Goal: Information Seeking & Learning: Learn about a topic

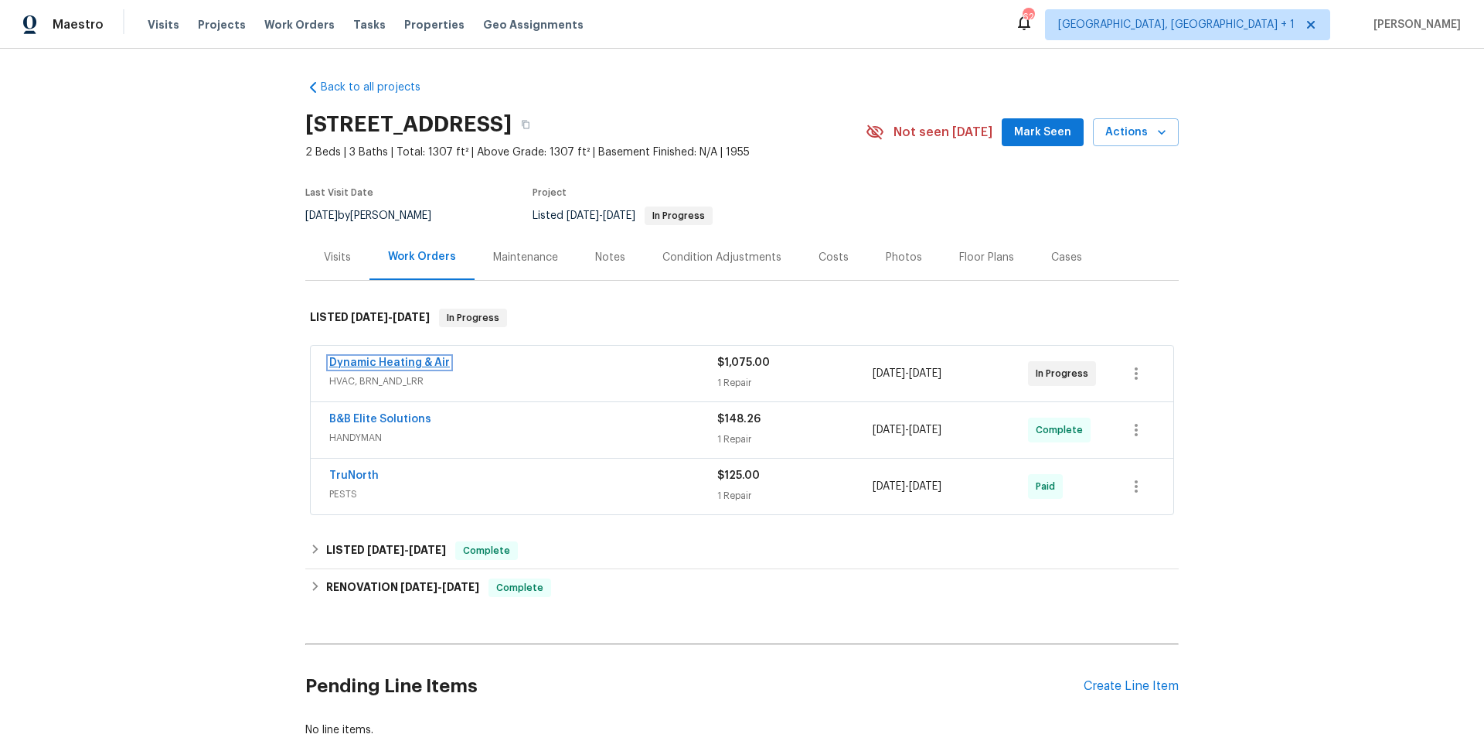
click at [358, 359] on link "Dynamic Heating & Air" at bounding box center [389, 362] width 121 height 11
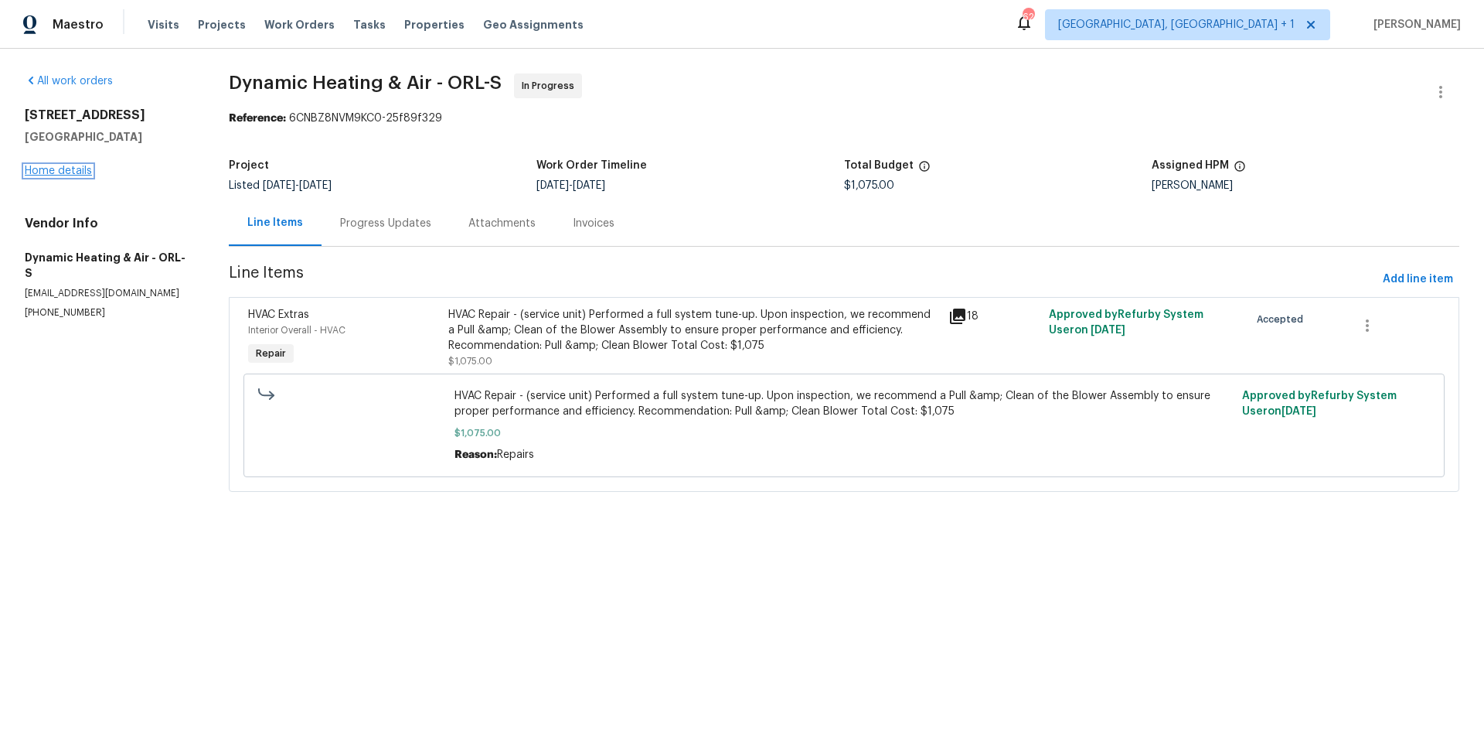
click at [80, 170] on link "Home details" at bounding box center [58, 170] width 67 height 11
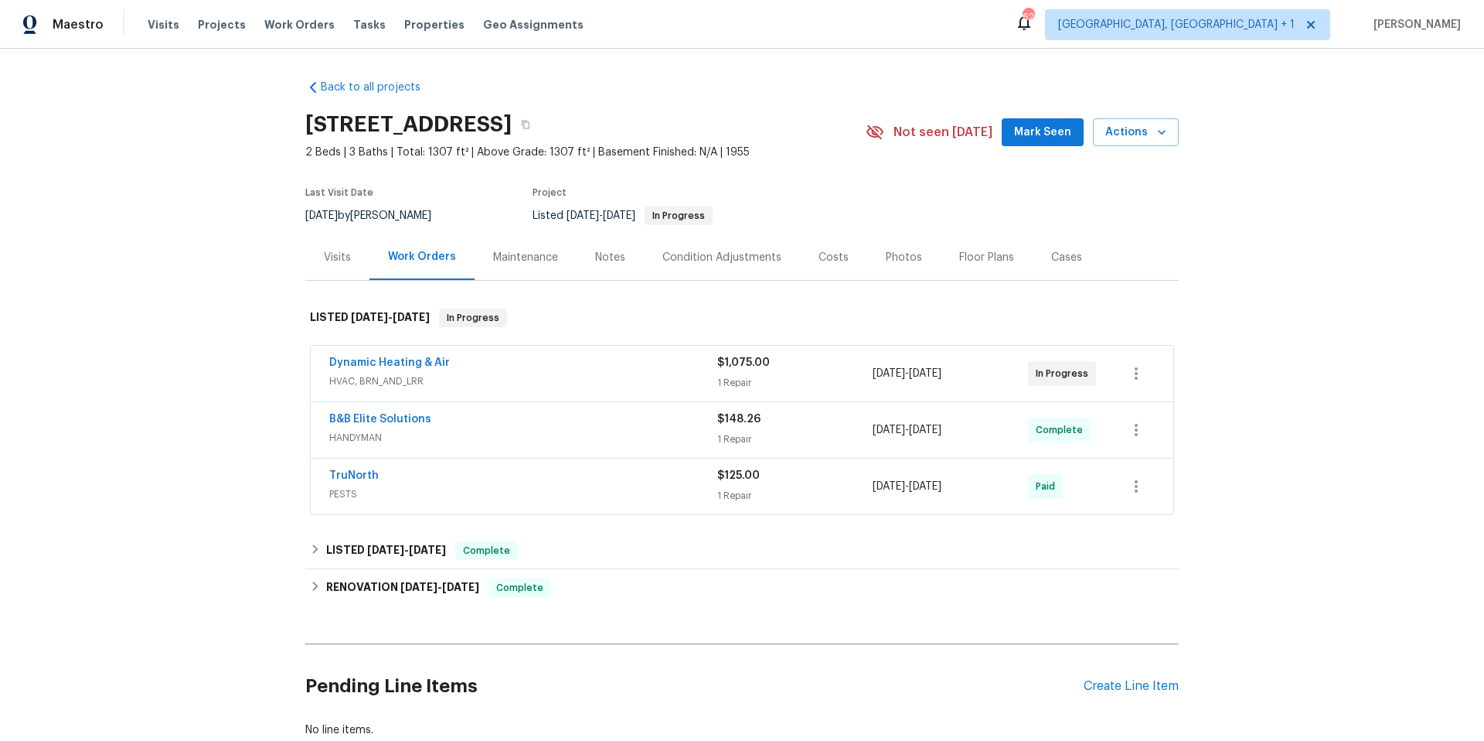
click at [889, 260] on div "Photos" at bounding box center [904, 257] width 36 height 15
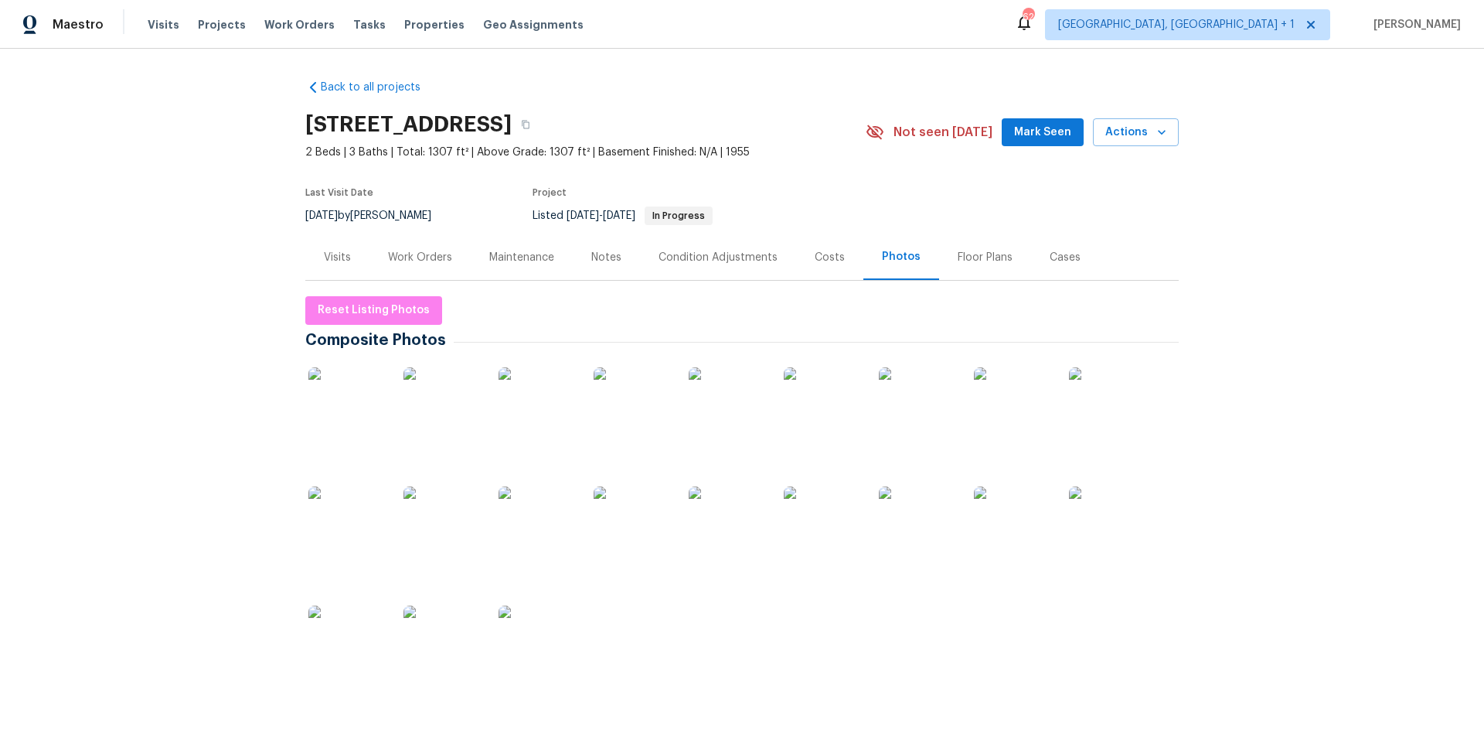
click at [437, 416] on img at bounding box center [442, 405] width 77 height 77
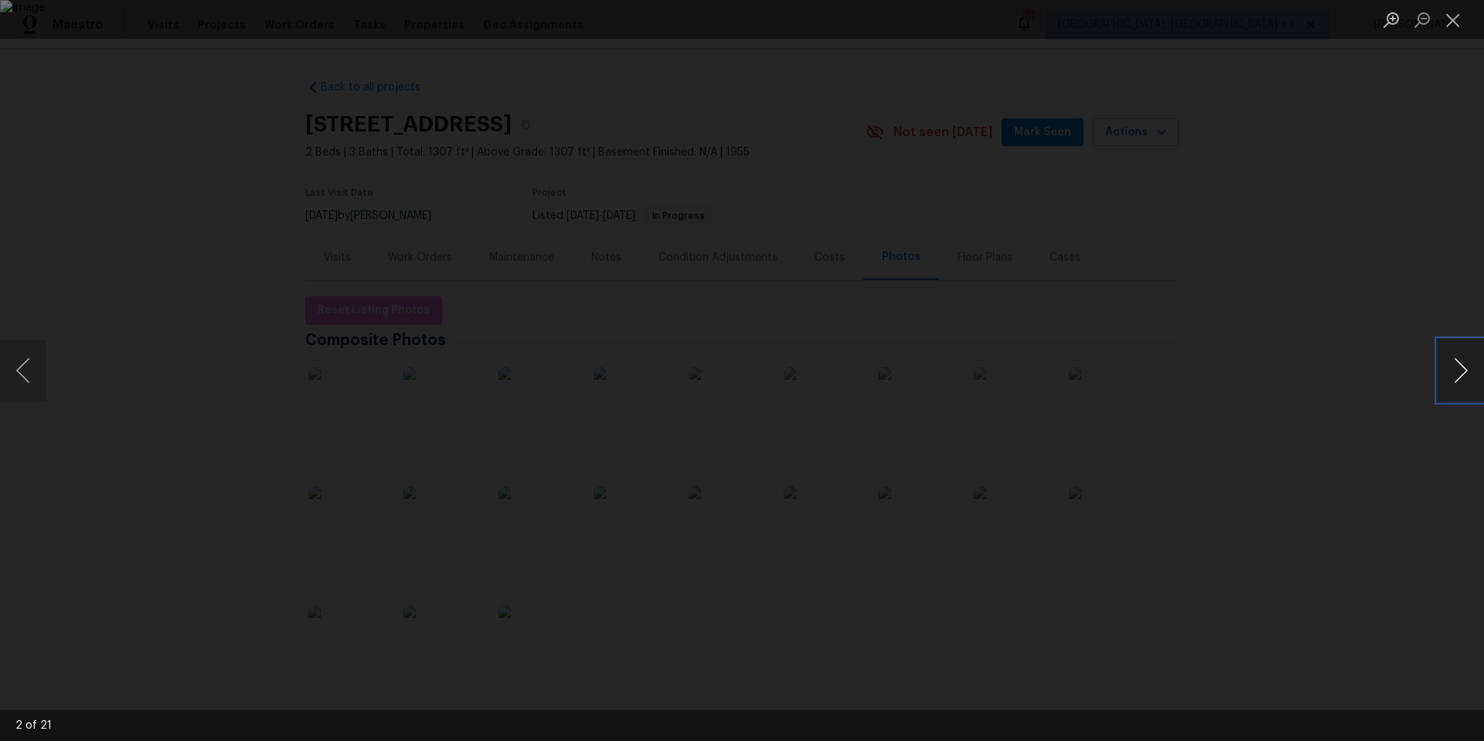
click at [1456, 368] on button "Next image" at bounding box center [1461, 370] width 46 height 62
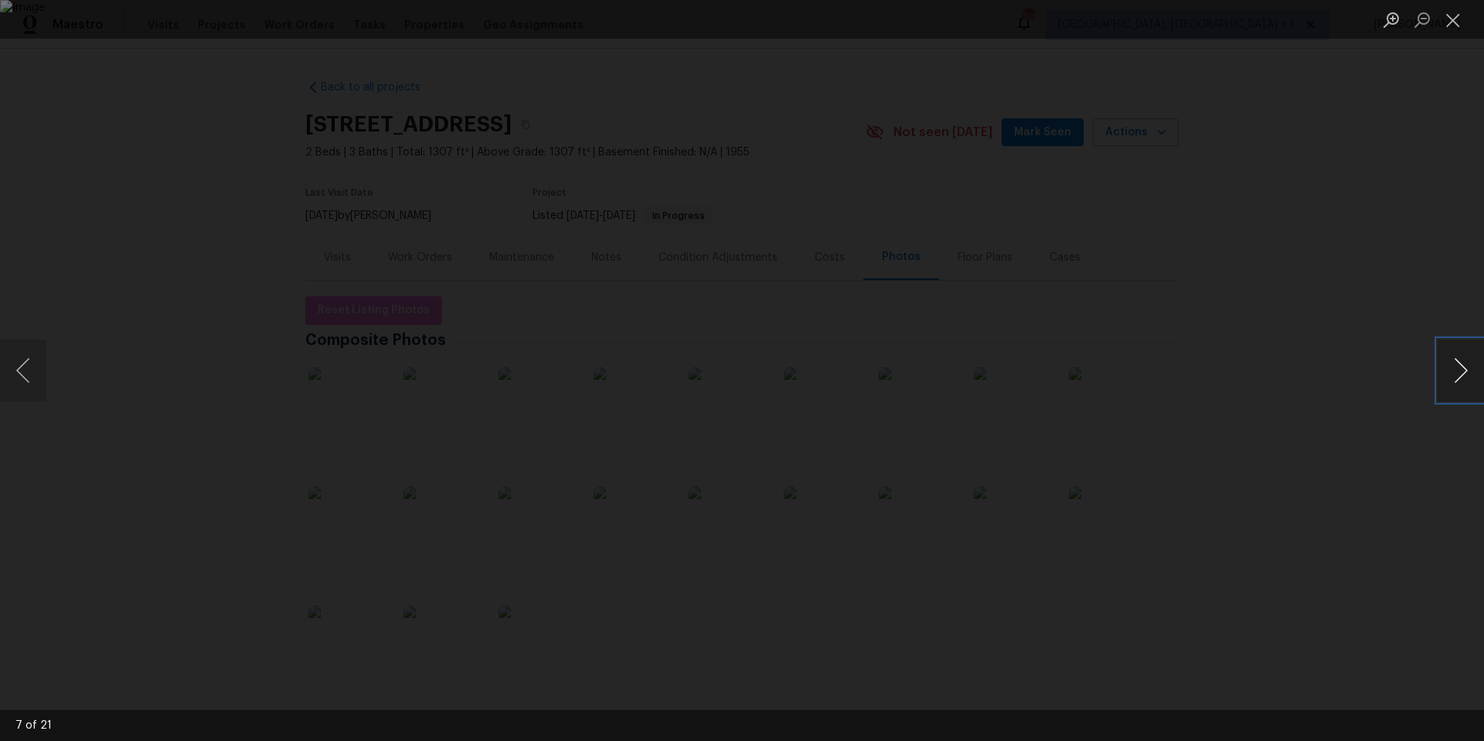
click at [1456, 368] on button "Next image" at bounding box center [1461, 370] width 46 height 62
click at [1457, 20] on button "Close lightbox" at bounding box center [1453, 19] width 31 height 27
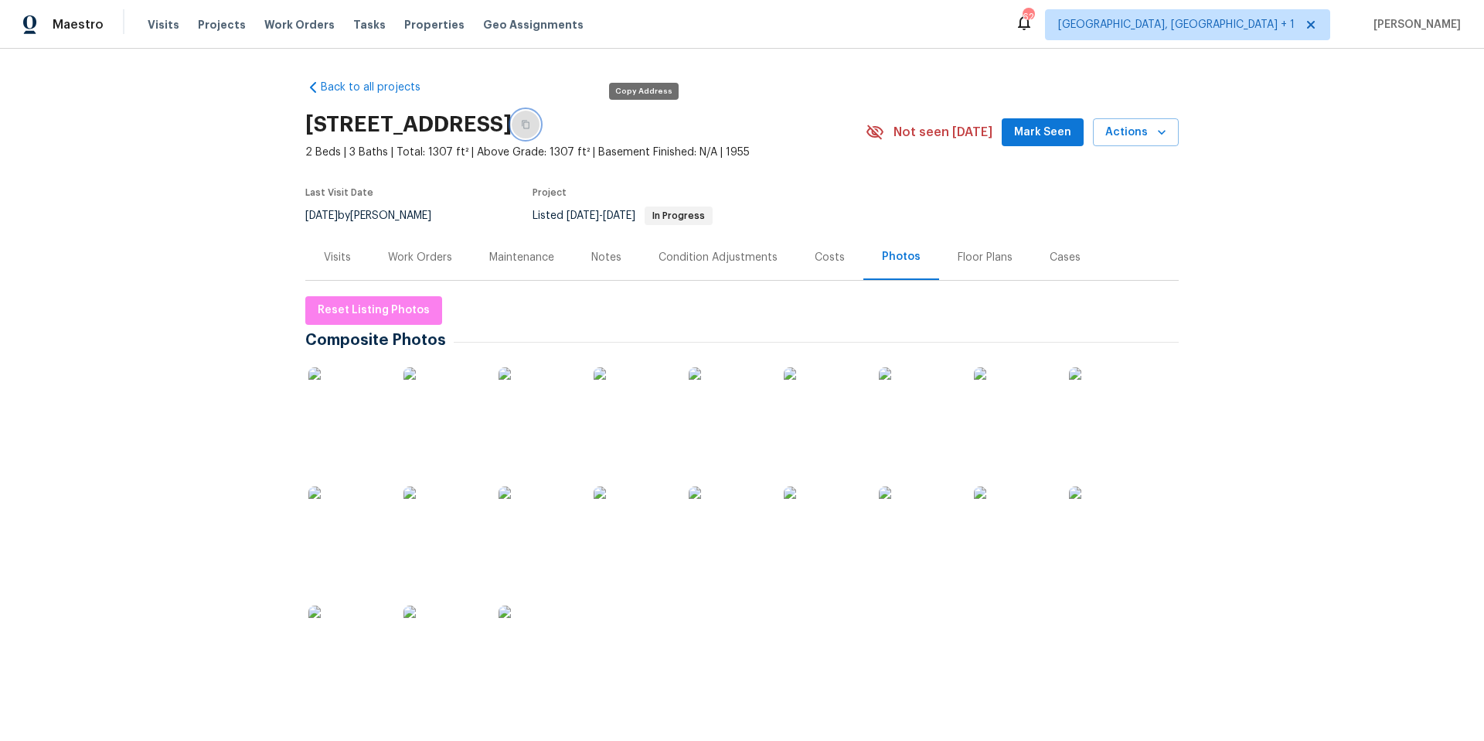
click at [530, 125] on icon "button" at bounding box center [525, 124] width 9 height 9
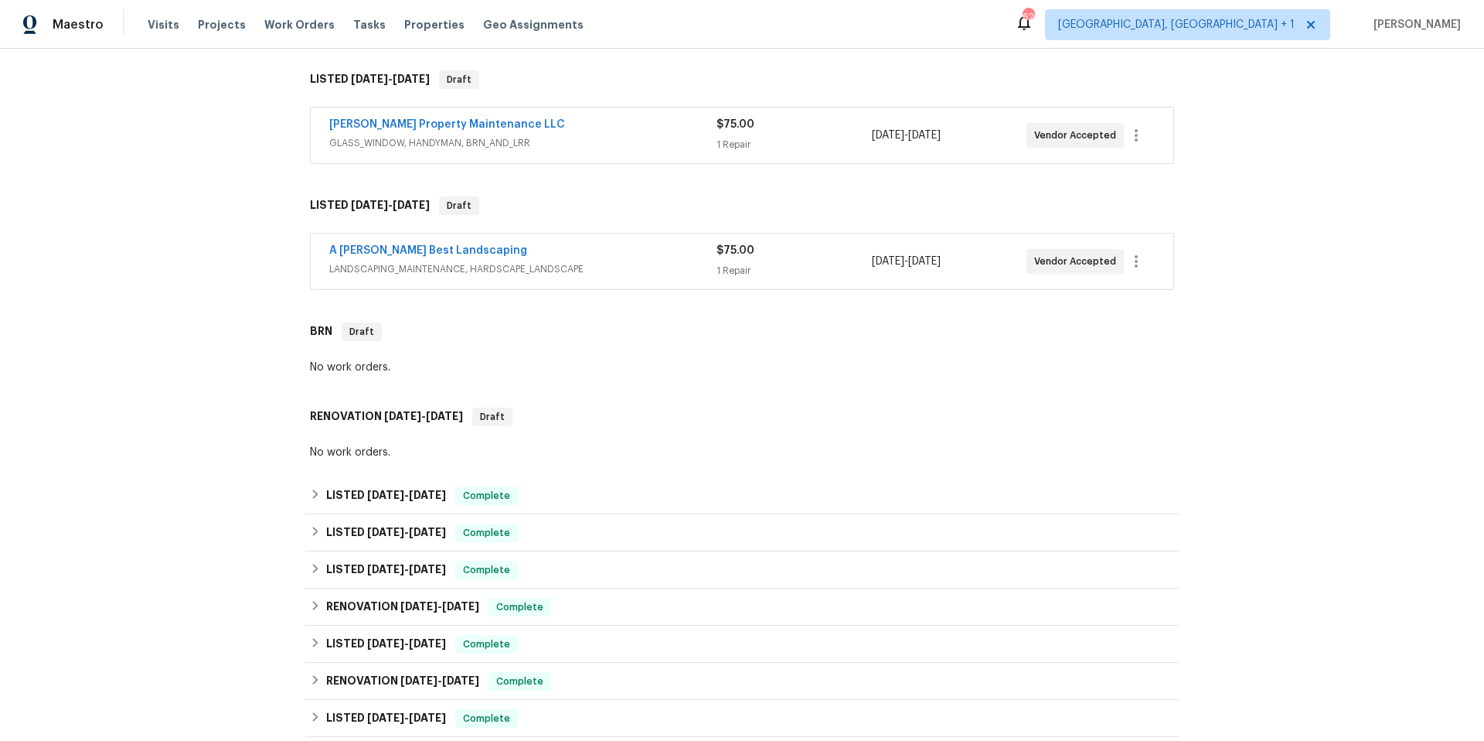
scroll to position [255, 0]
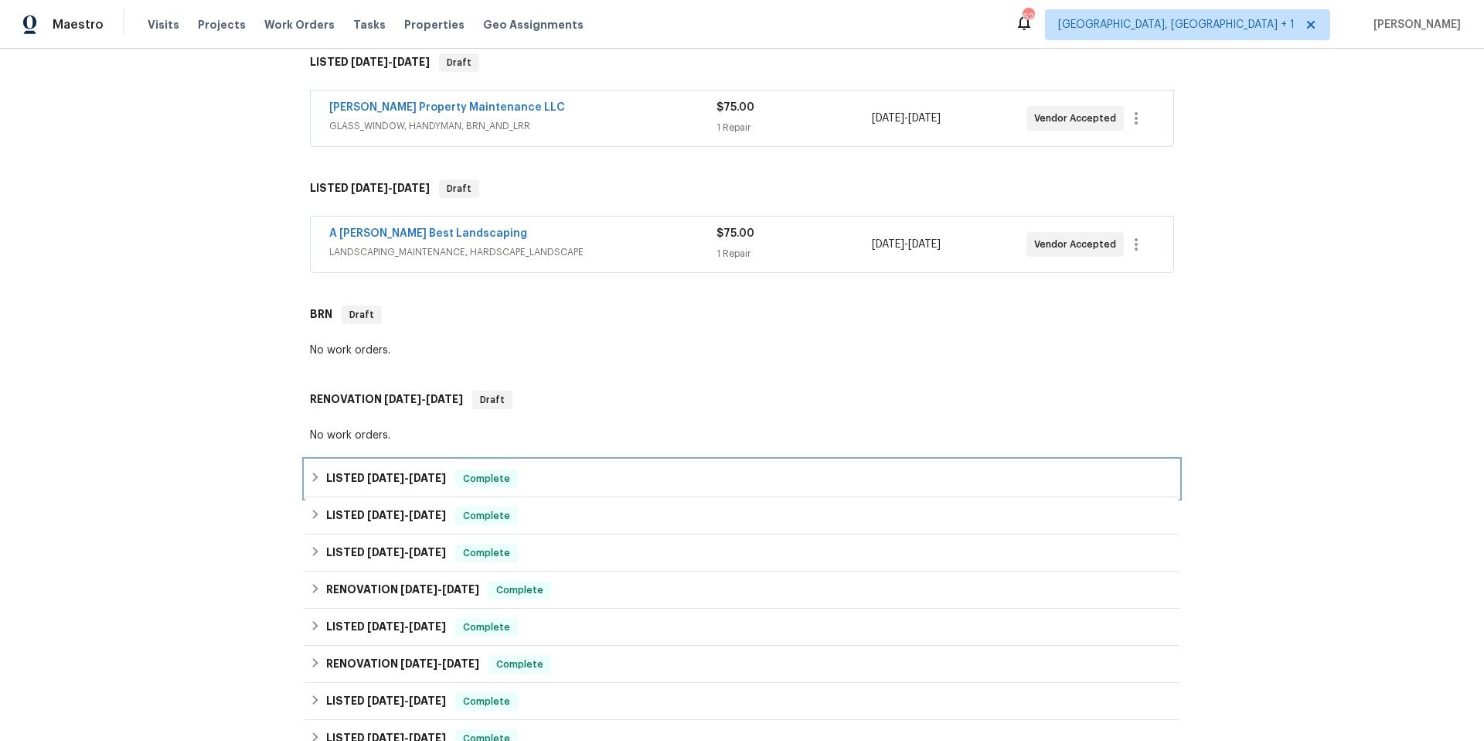
click at [572, 480] on div "LISTED [DATE] - [DATE] Complete" at bounding box center [742, 478] width 864 height 19
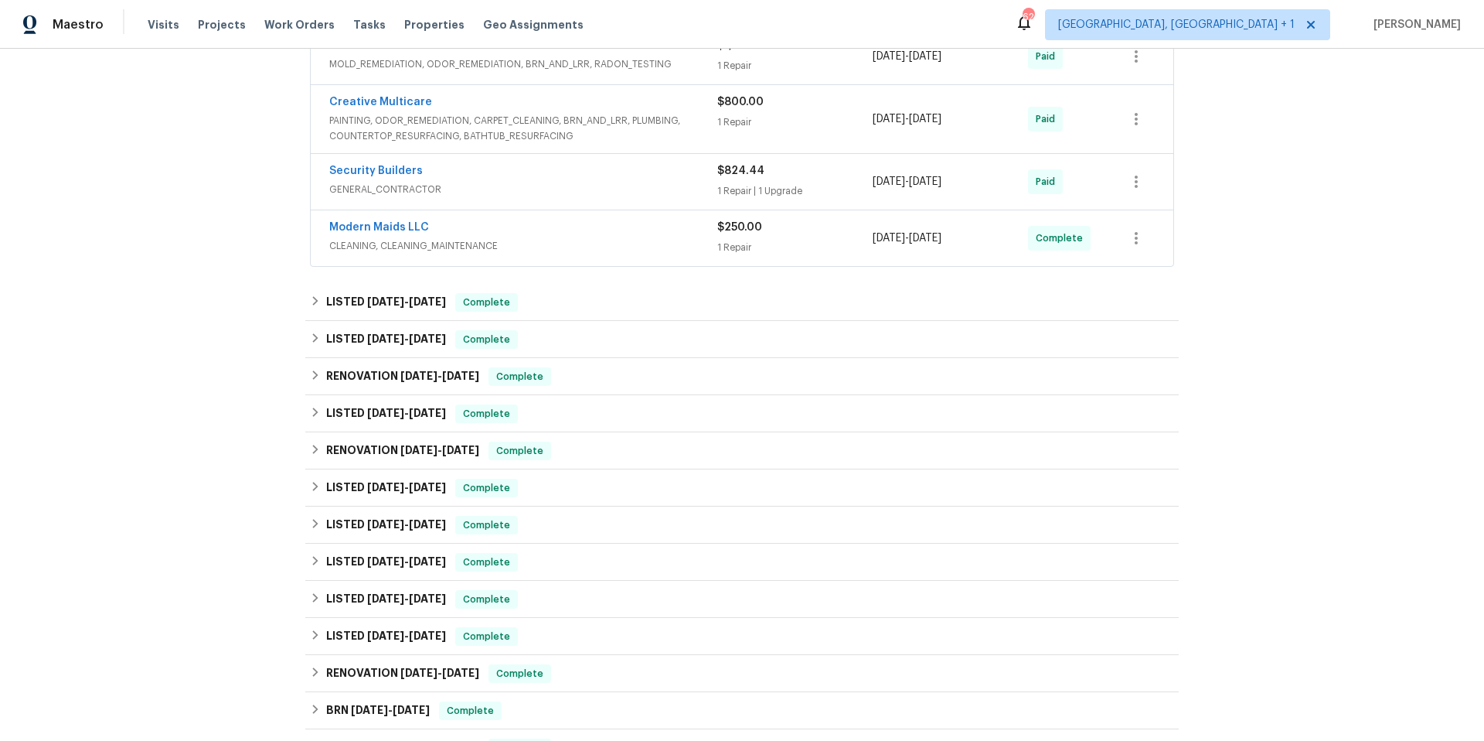
scroll to position [894, 0]
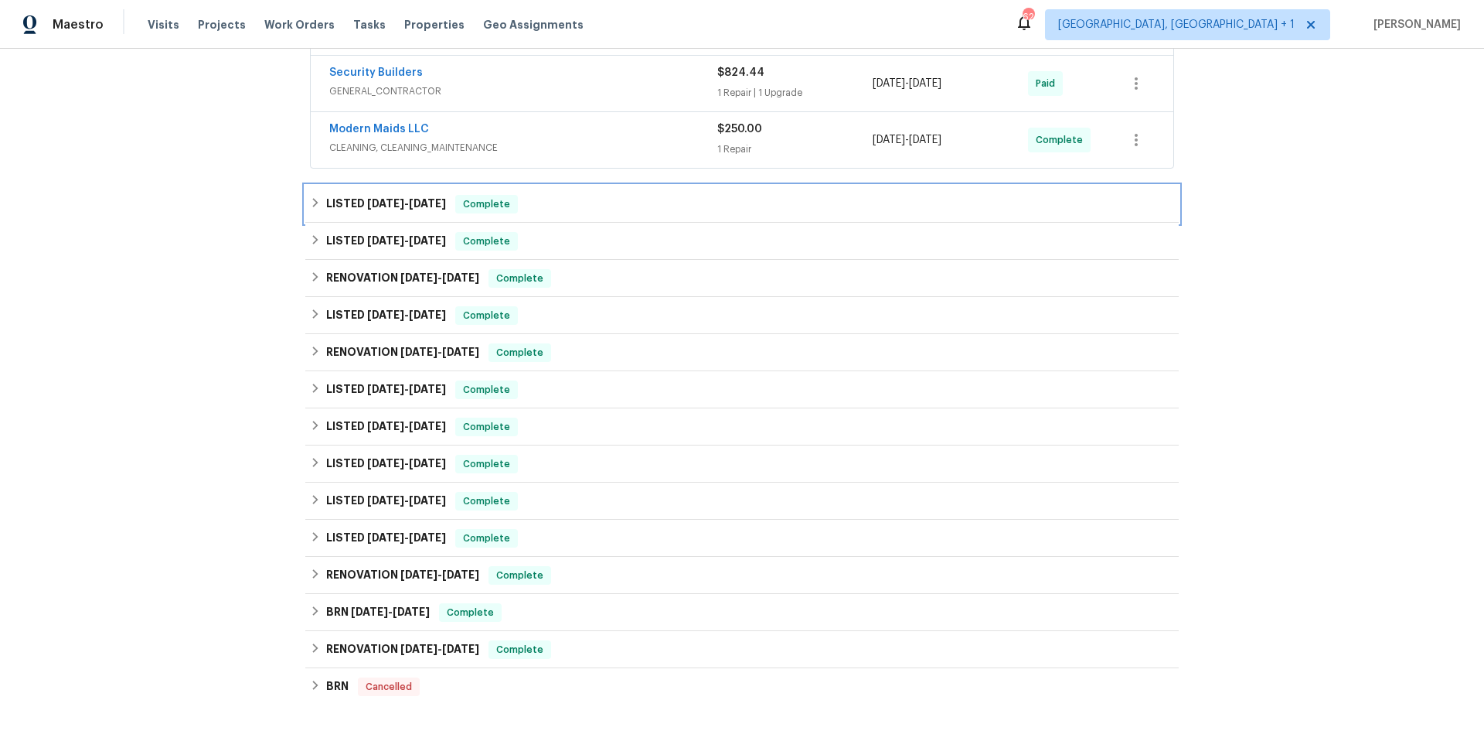
click at [667, 206] on div "LISTED [DATE] - [DATE] Complete" at bounding box center [742, 204] width 864 height 19
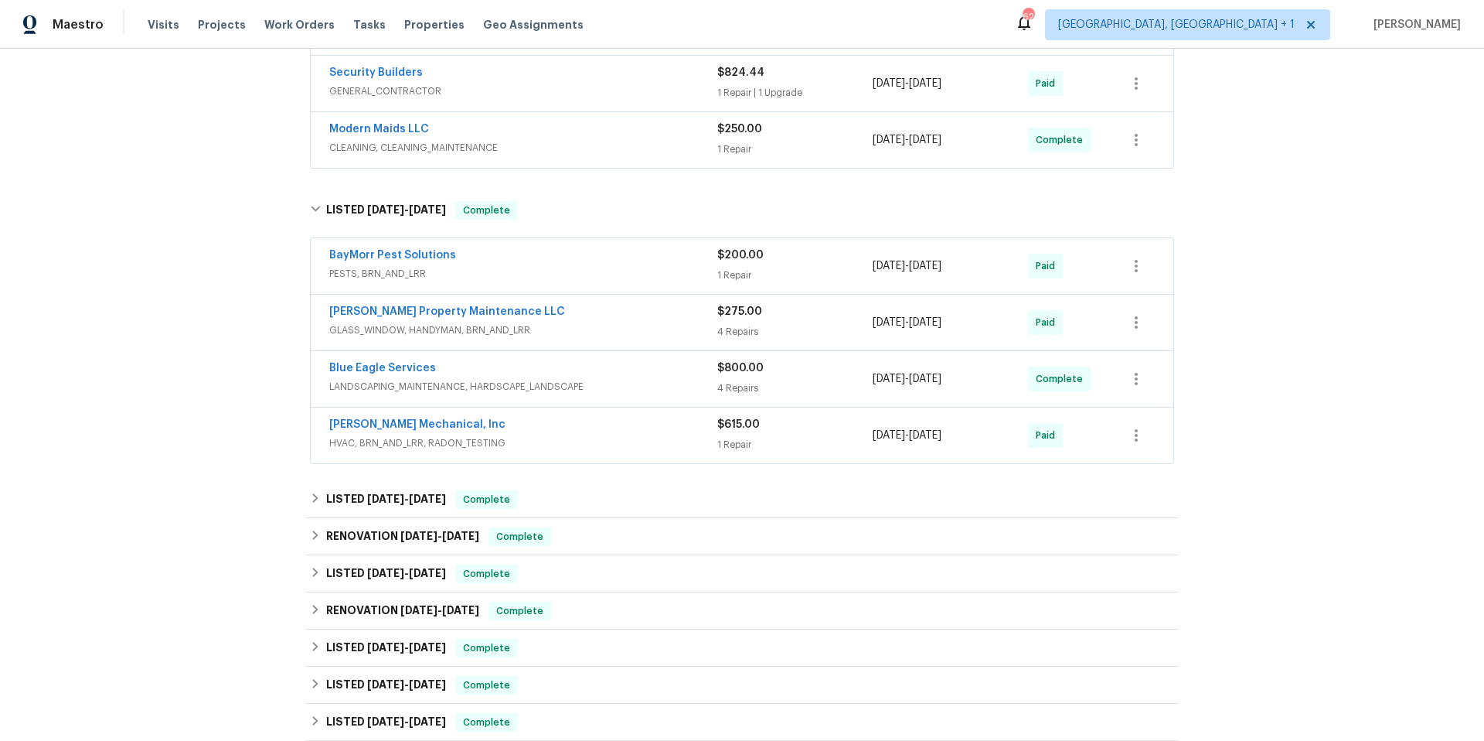
click at [599, 270] on span "PESTS, BRN_AND_LRR" at bounding box center [523, 273] width 388 height 15
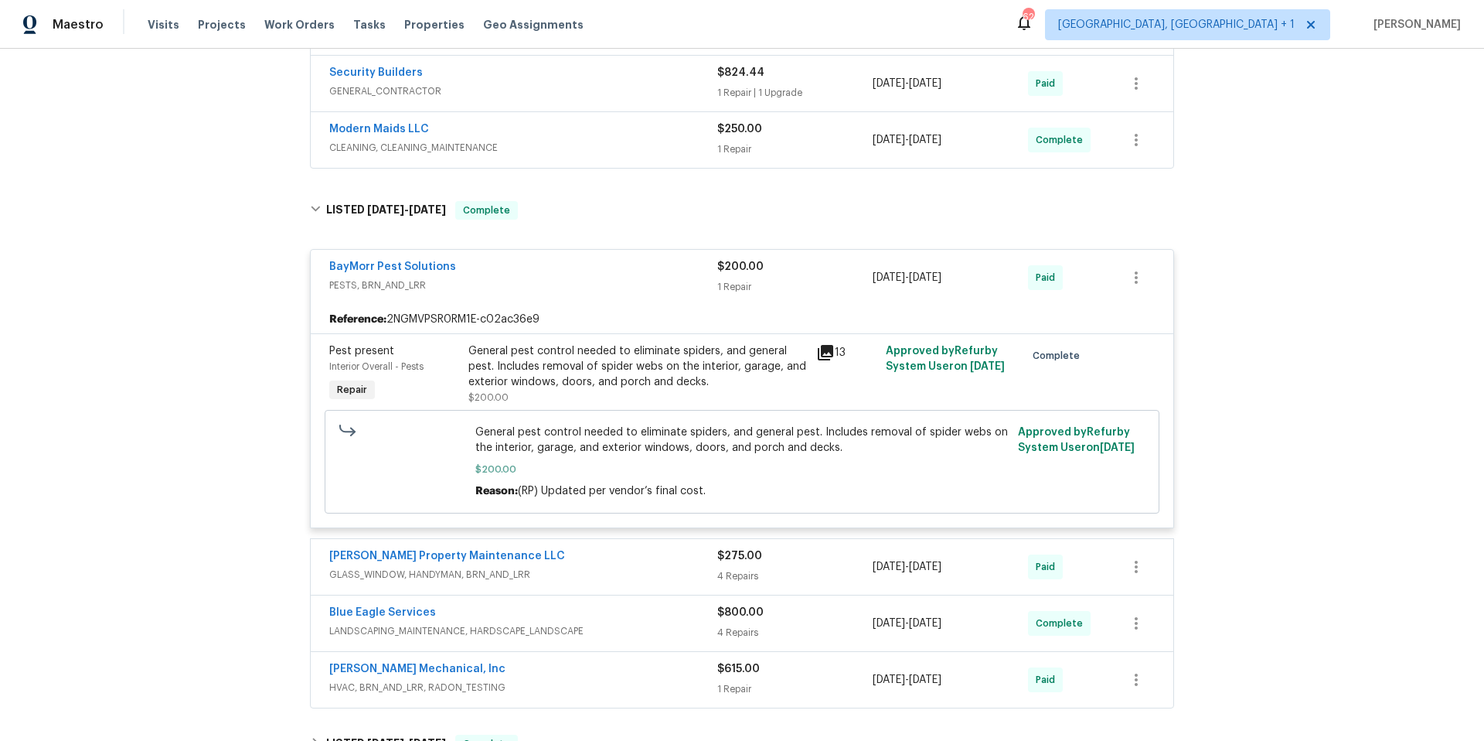
click at [603, 278] on span "PESTS, BRN_AND_LRR" at bounding box center [523, 285] width 388 height 15
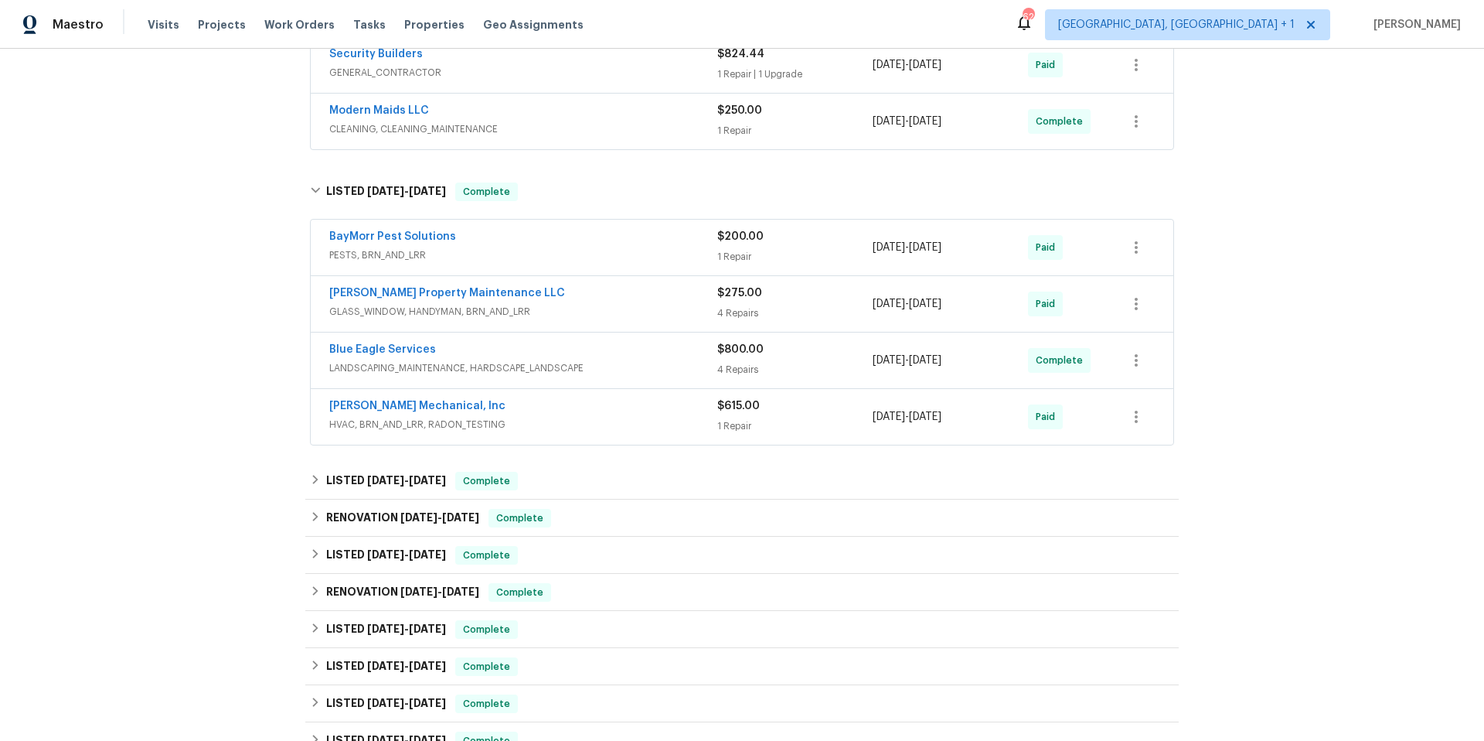
scroll to position [922, 0]
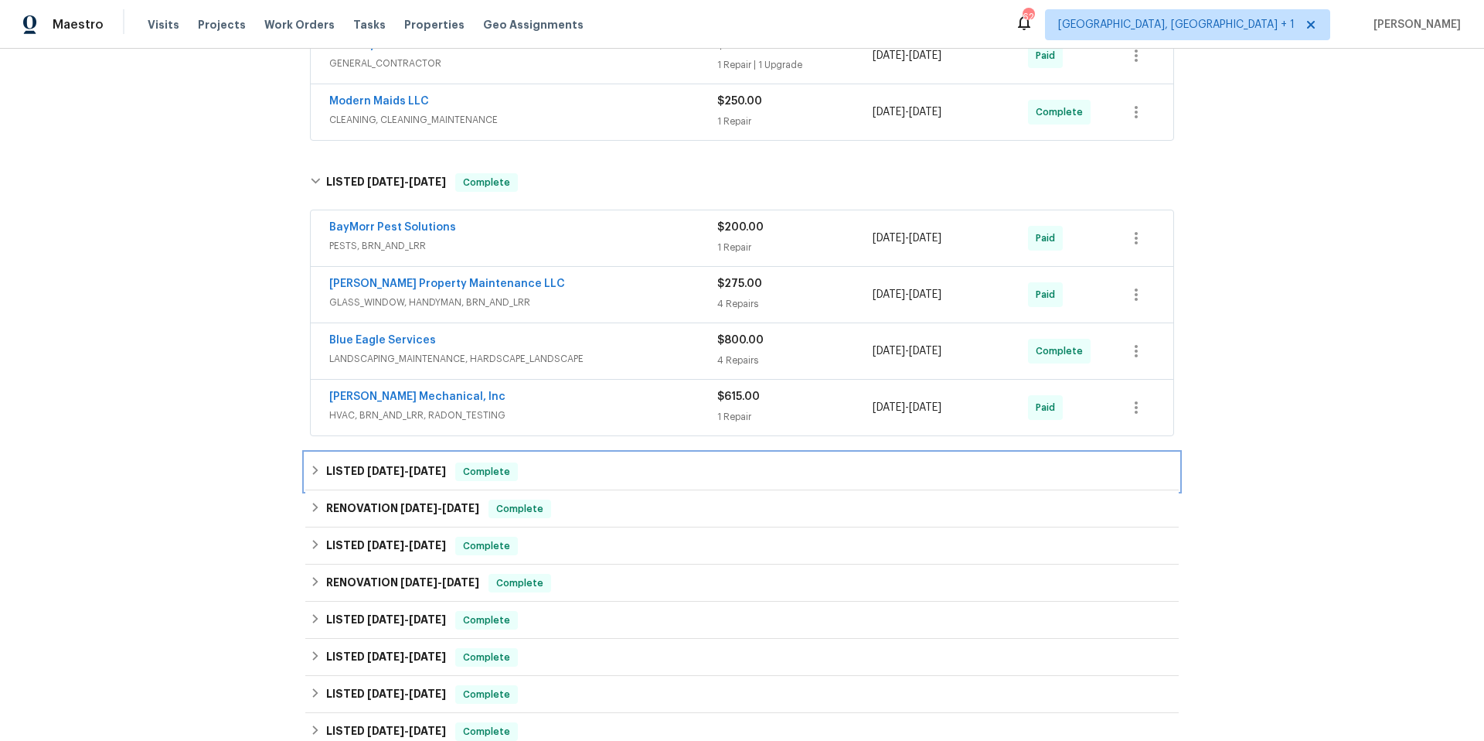
click at [615, 467] on div "LISTED [DATE] - [DATE] Complete" at bounding box center [742, 471] width 864 height 19
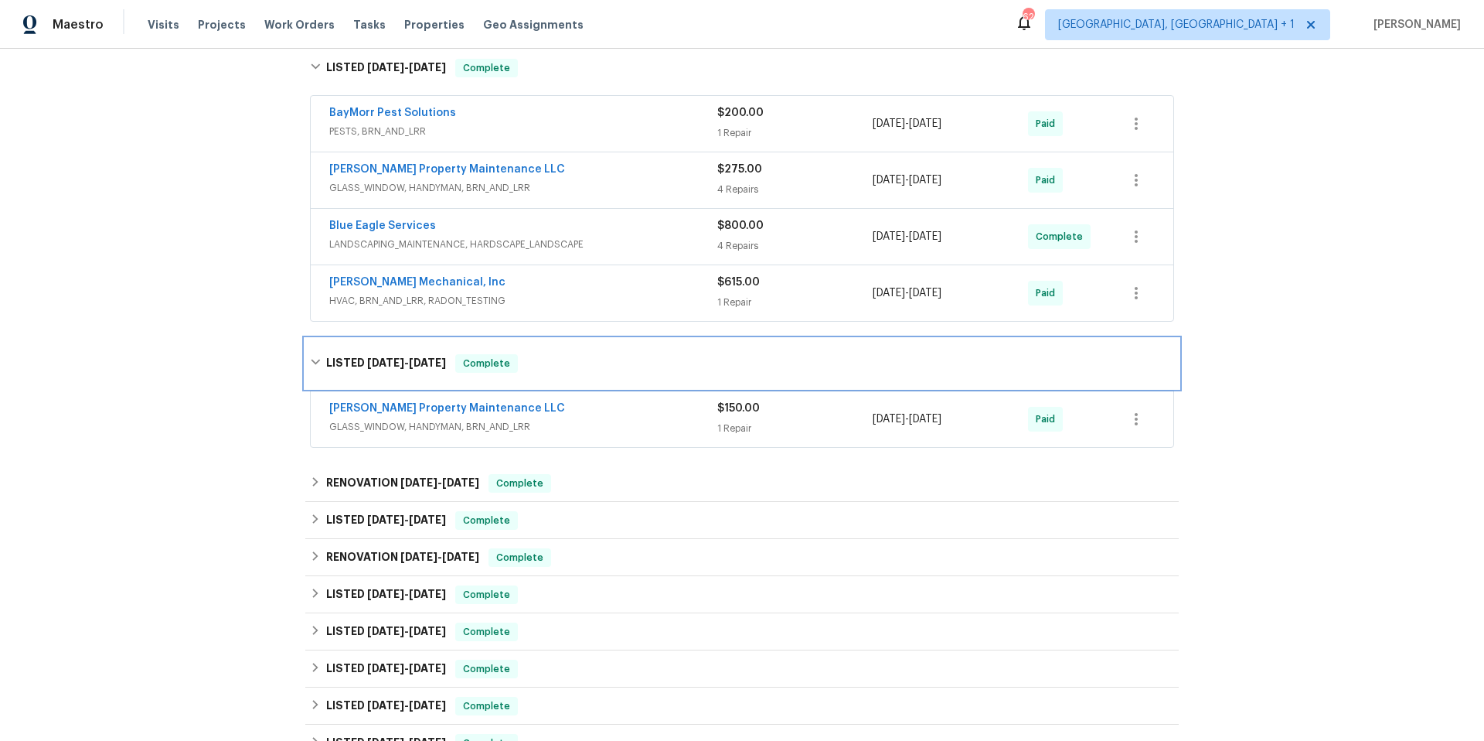
scroll to position [1209, 0]
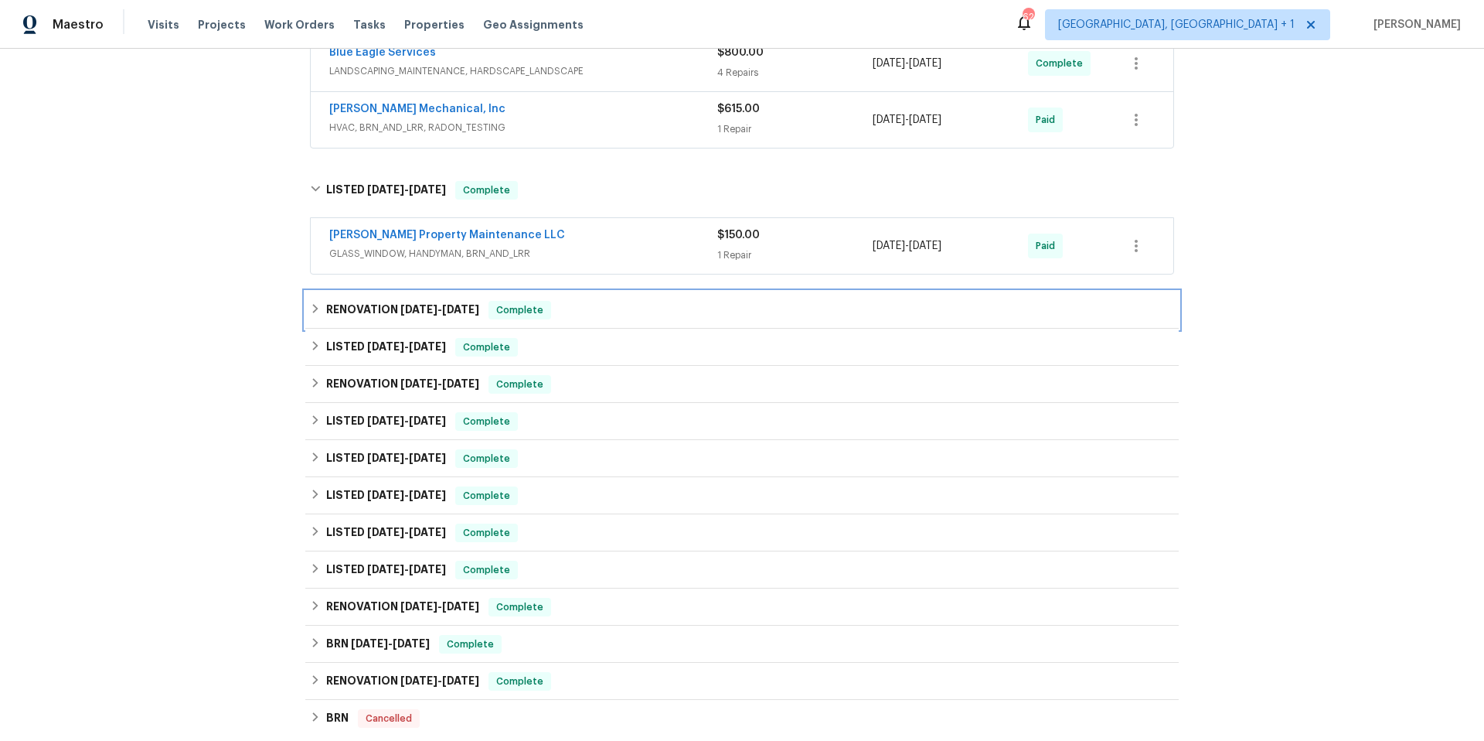
click at [618, 313] on div "RENOVATION [DATE] - [DATE] Complete" at bounding box center [742, 310] width 864 height 19
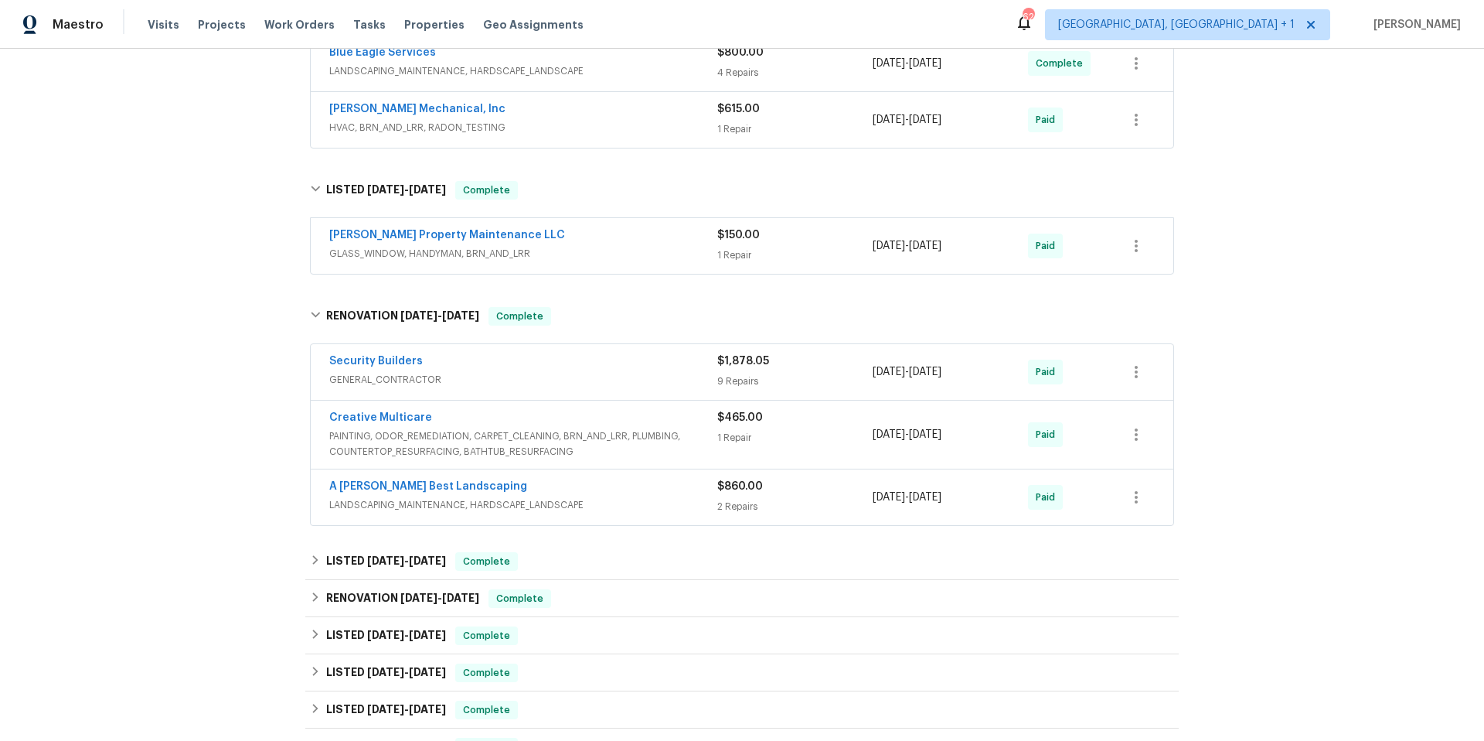
click at [606, 372] on span "GENERAL_CONTRACTOR" at bounding box center [523, 379] width 388 height 15
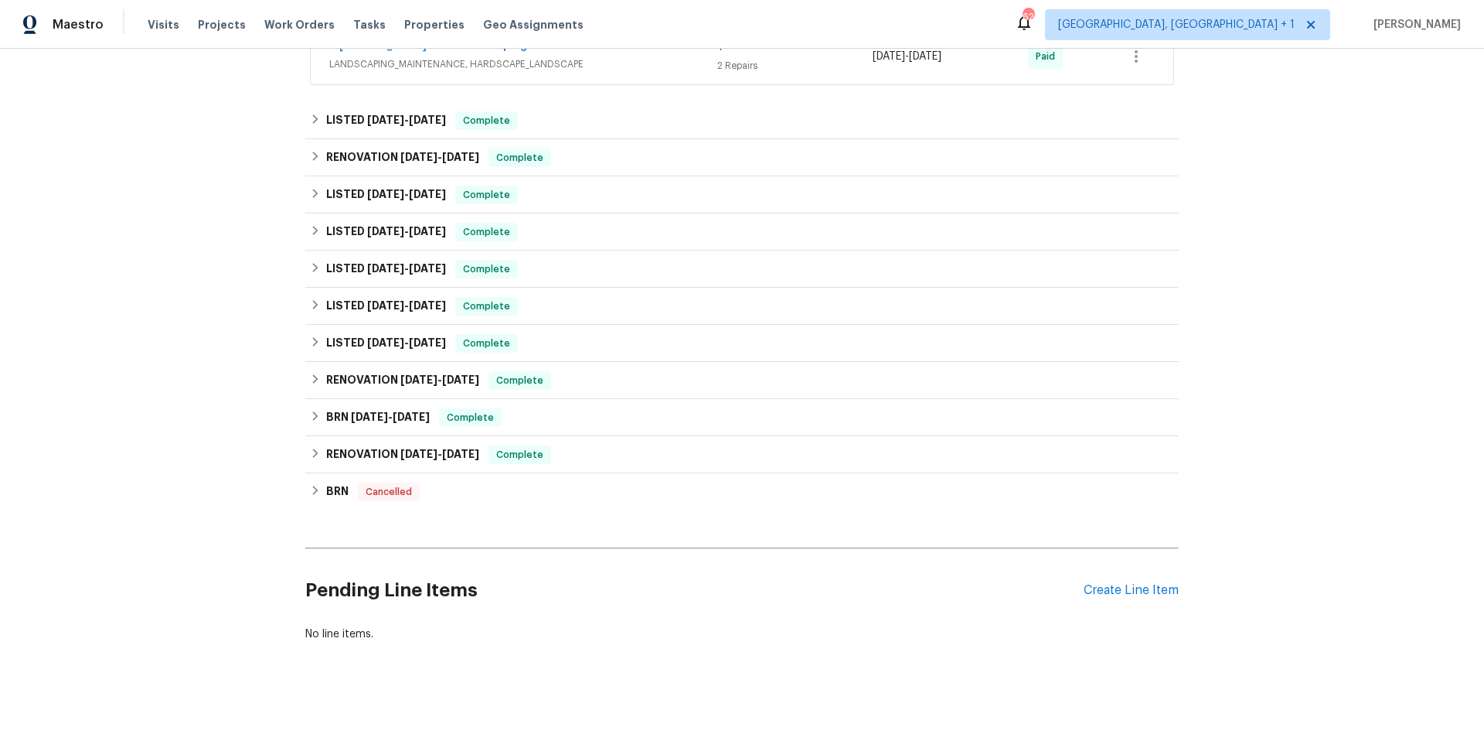
scroll to position [3128, 0]
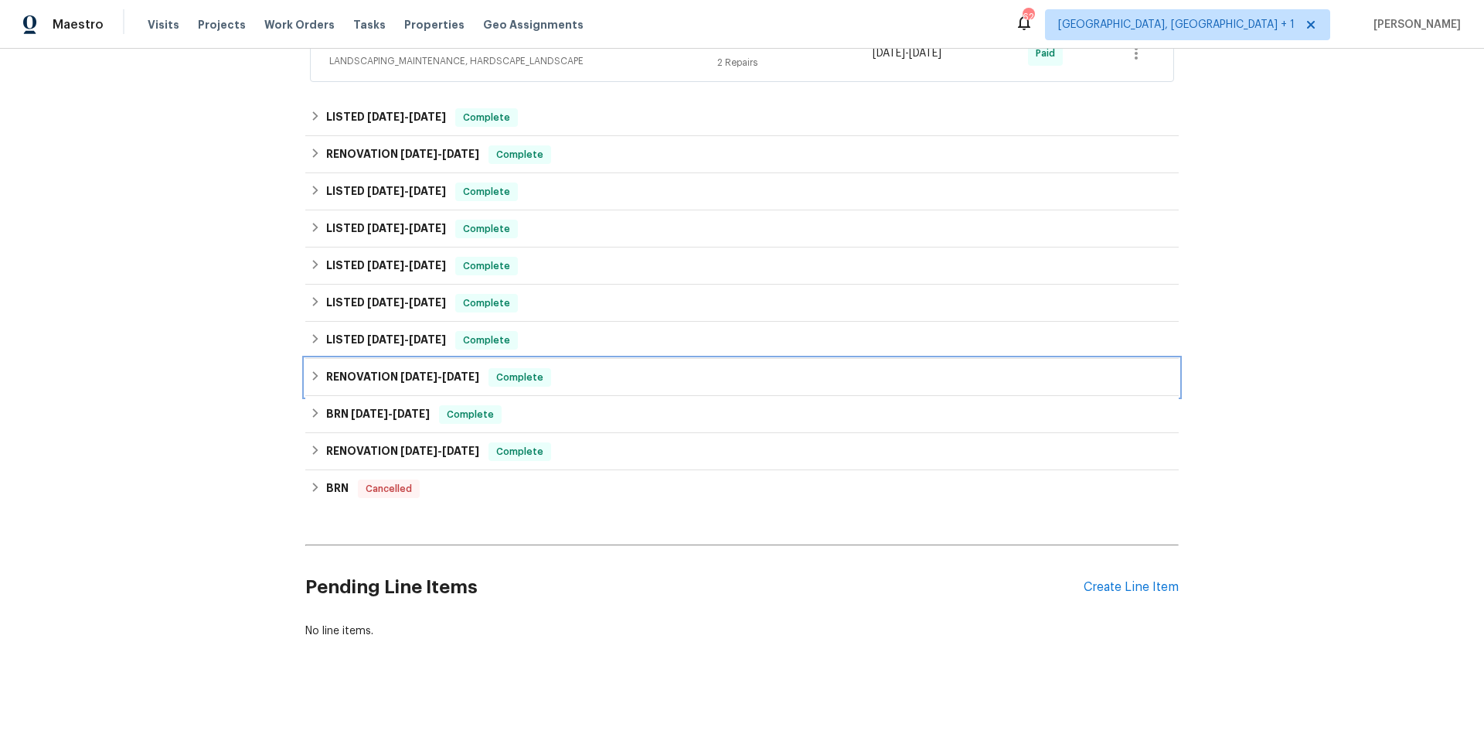
click at [583, 368] on div "RENOVATION [DATE] - [DATE] Complete" at bounding box center [742, 377] width 864 height 19
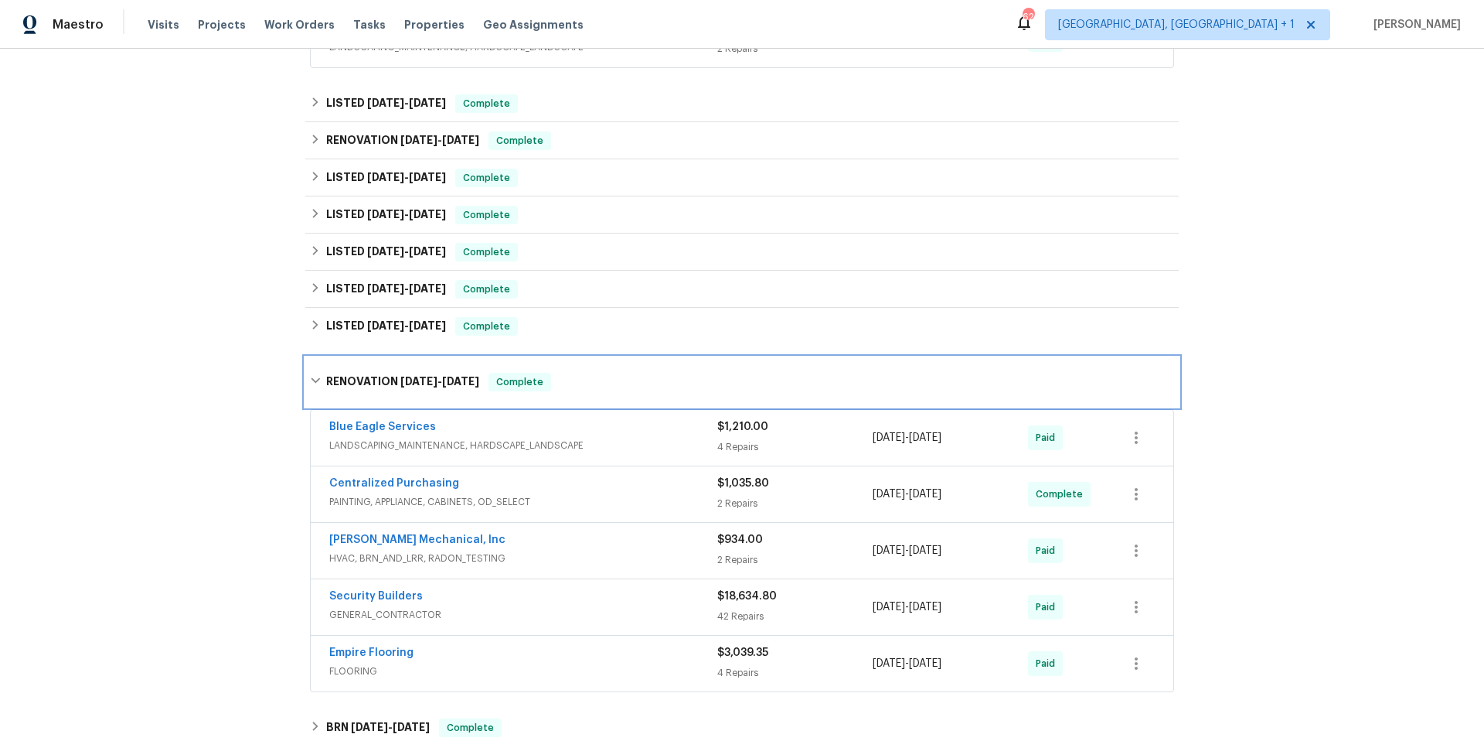
scroll to position [3143, 0]
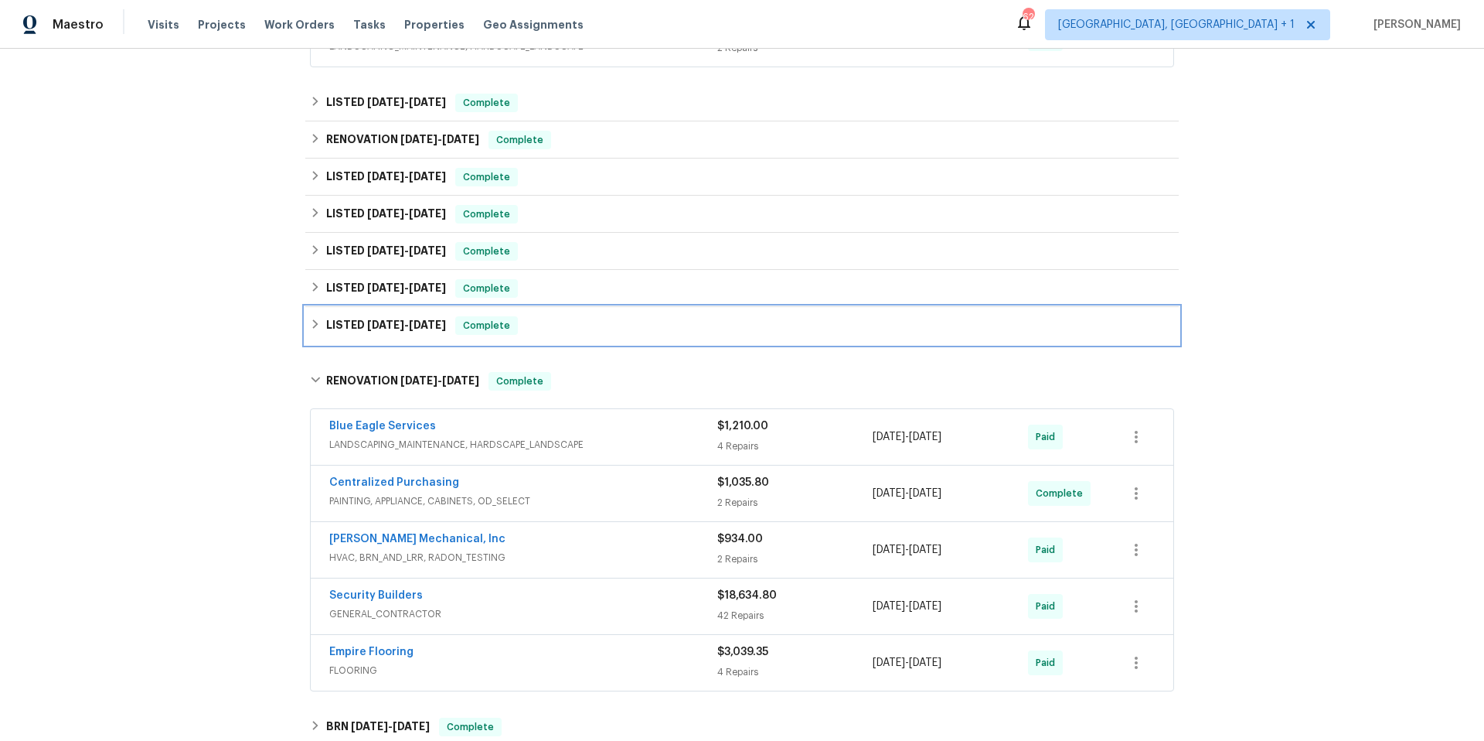
click at [603, 317] on div "LISTED [DATE] - [DATE] Complete" at bounding box center [742, 325] width 864 height 19
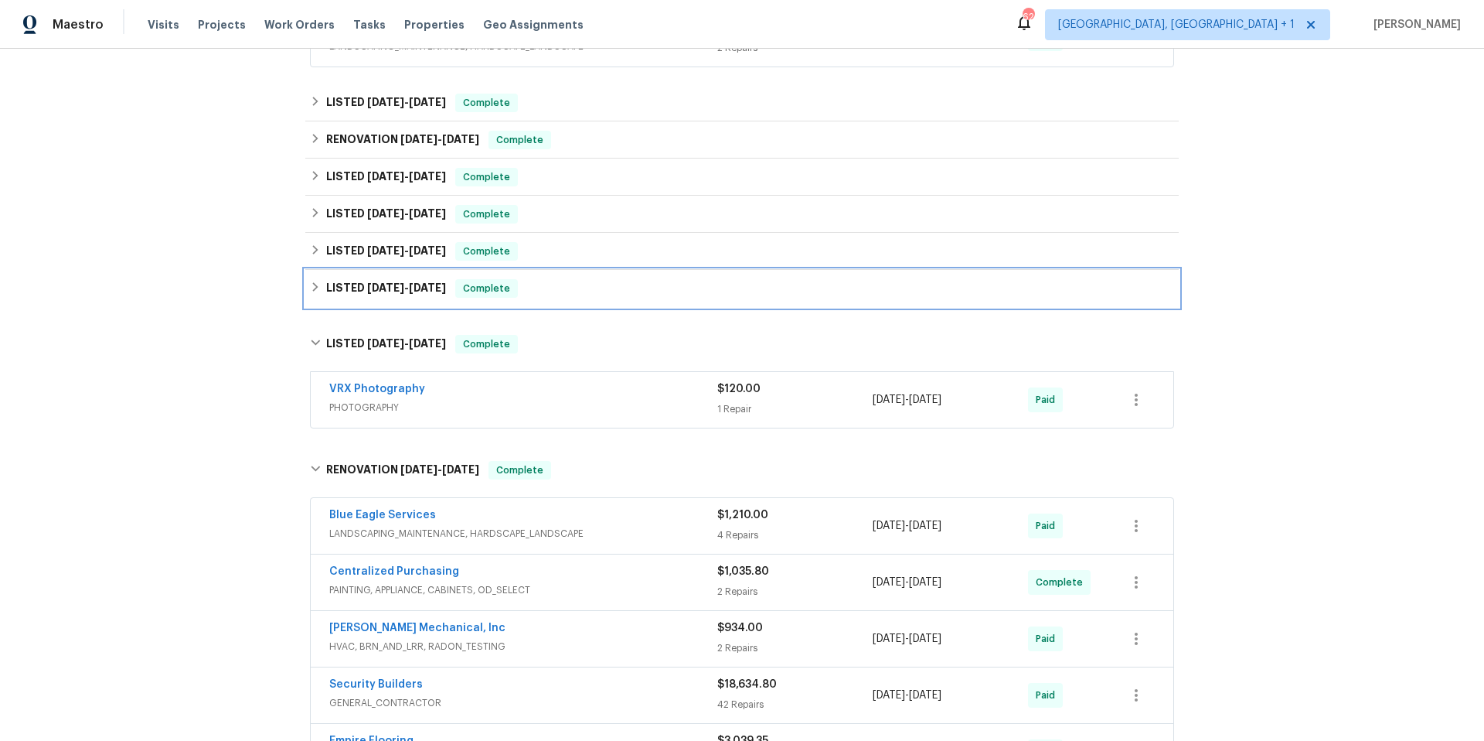
click at [615, 288] on div "LISTED [DATE] - [DATE] Complete" at bounding box center [742, 288] width 874 height 37
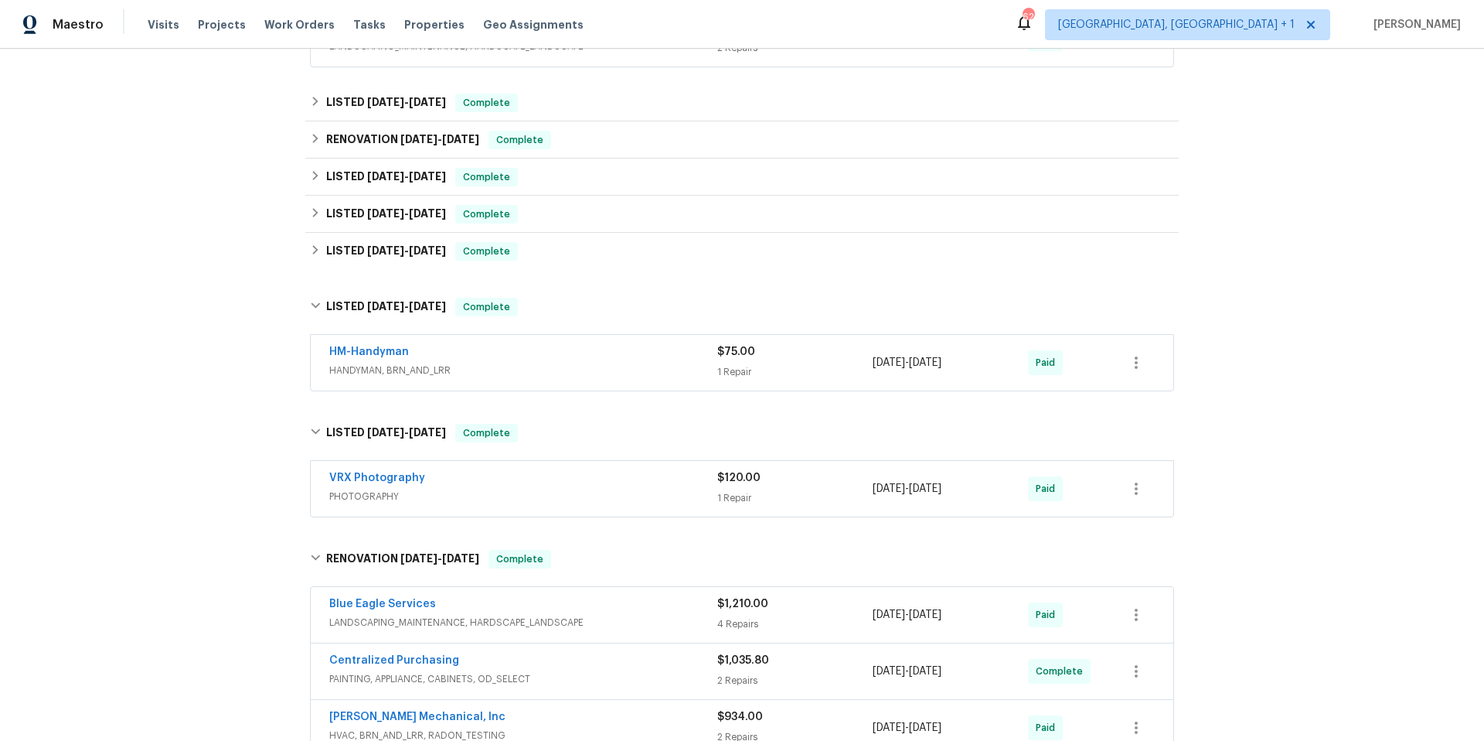
click at [629, 653] on div "Centralized Purchasing" at bounding box center [523, 662] width 388 height 19
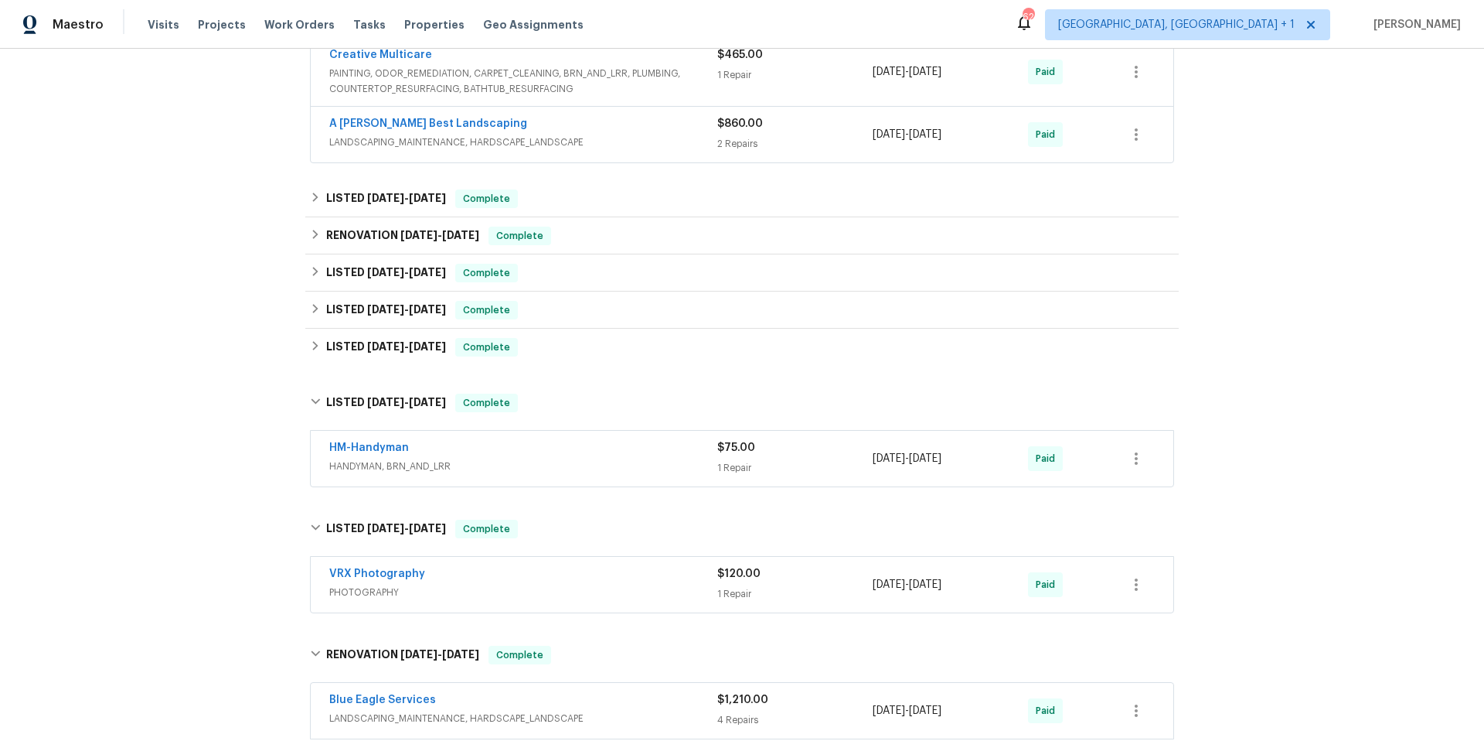
scroll to position [3021, 0]
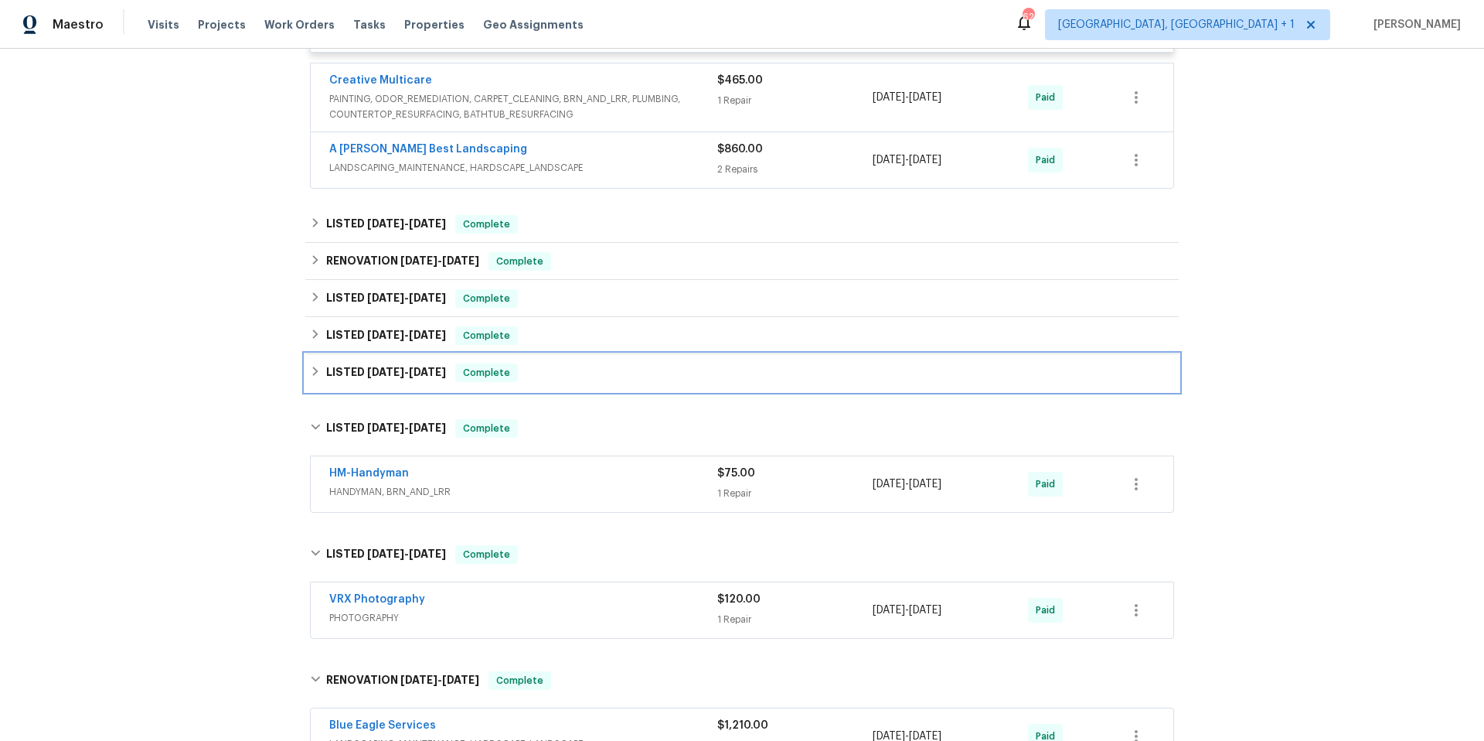
click at [612, 368] on div "LISTED [DATE] - [DATE] Complete" at bounding box center [742, 372] width 874 height 37
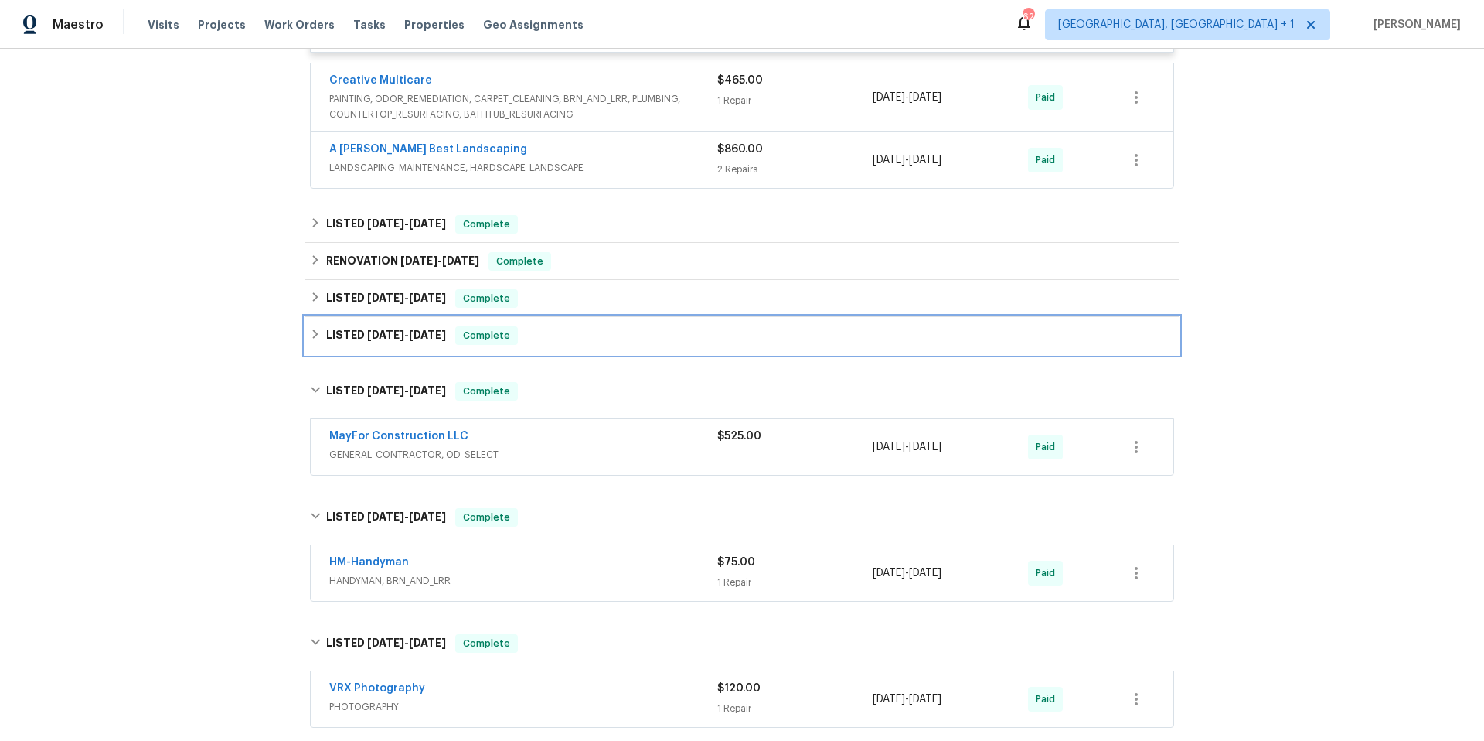
click at [629, 326] on div "LISTED [DATE] - [DATE] Complete" at bounding box center [742, 335] width 864 height 19
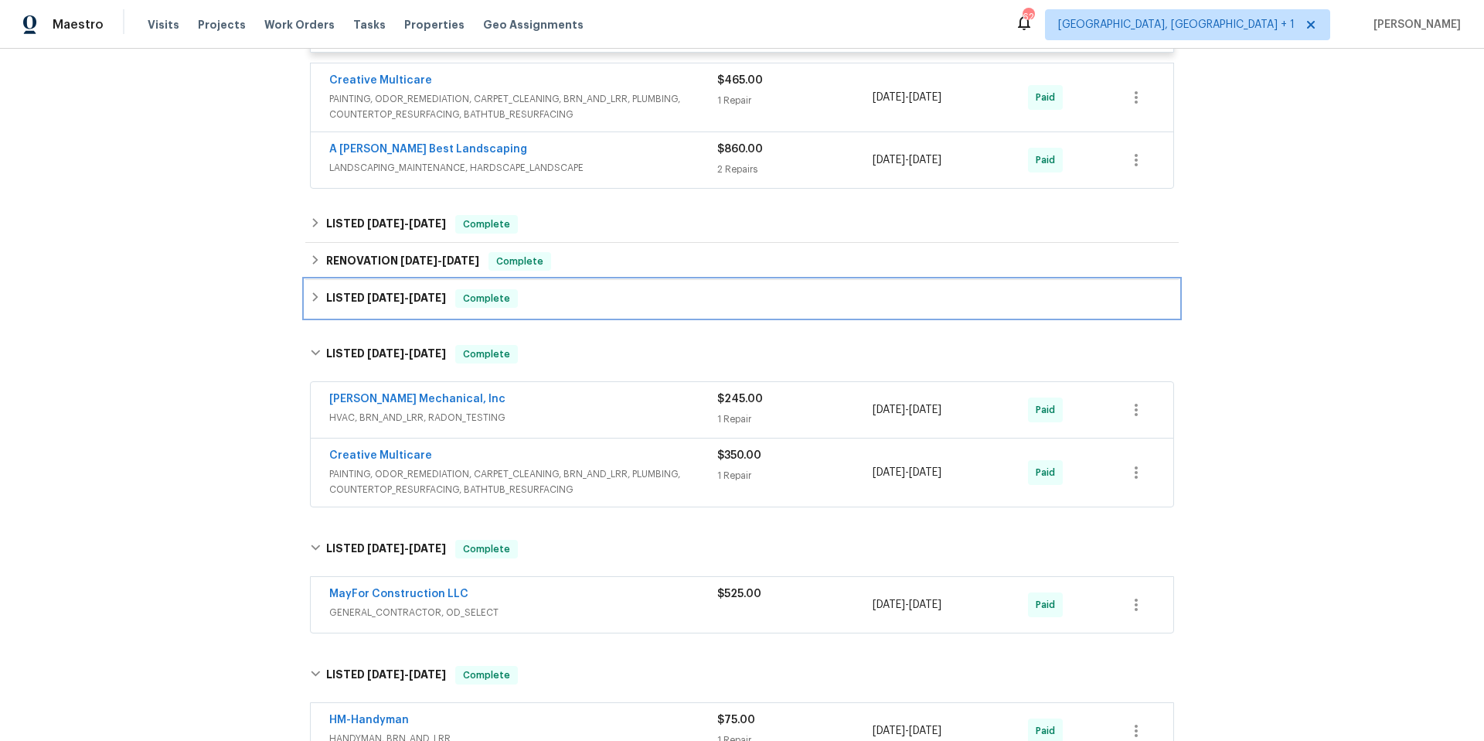
click at [644, 289] on div "LISTED [DATE] - [DATE] Complete" at bounding box center [742, 298] width 864 height 19
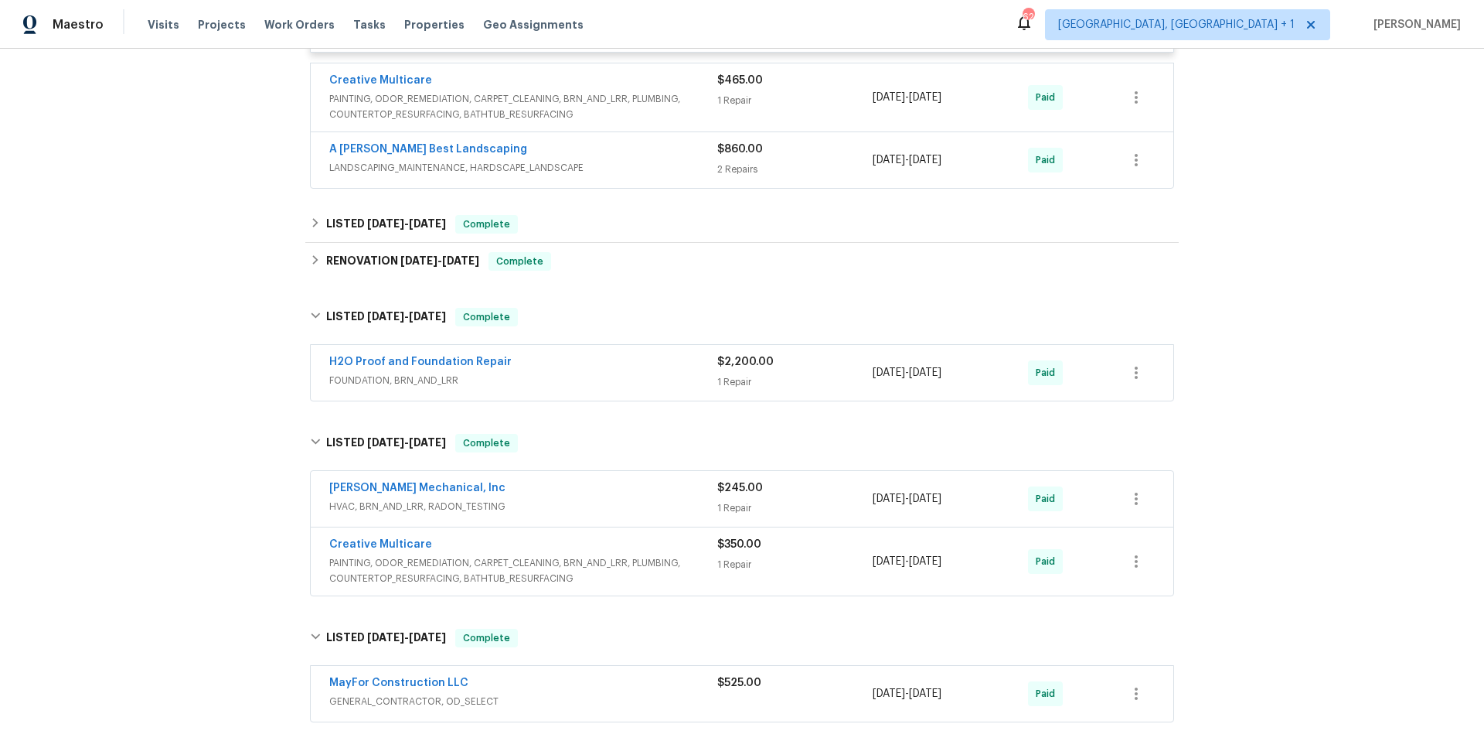
click at [625, 354] on div "H2O Proof and Foundation Repair" at bounding box center [523, 363] width 388 height 19
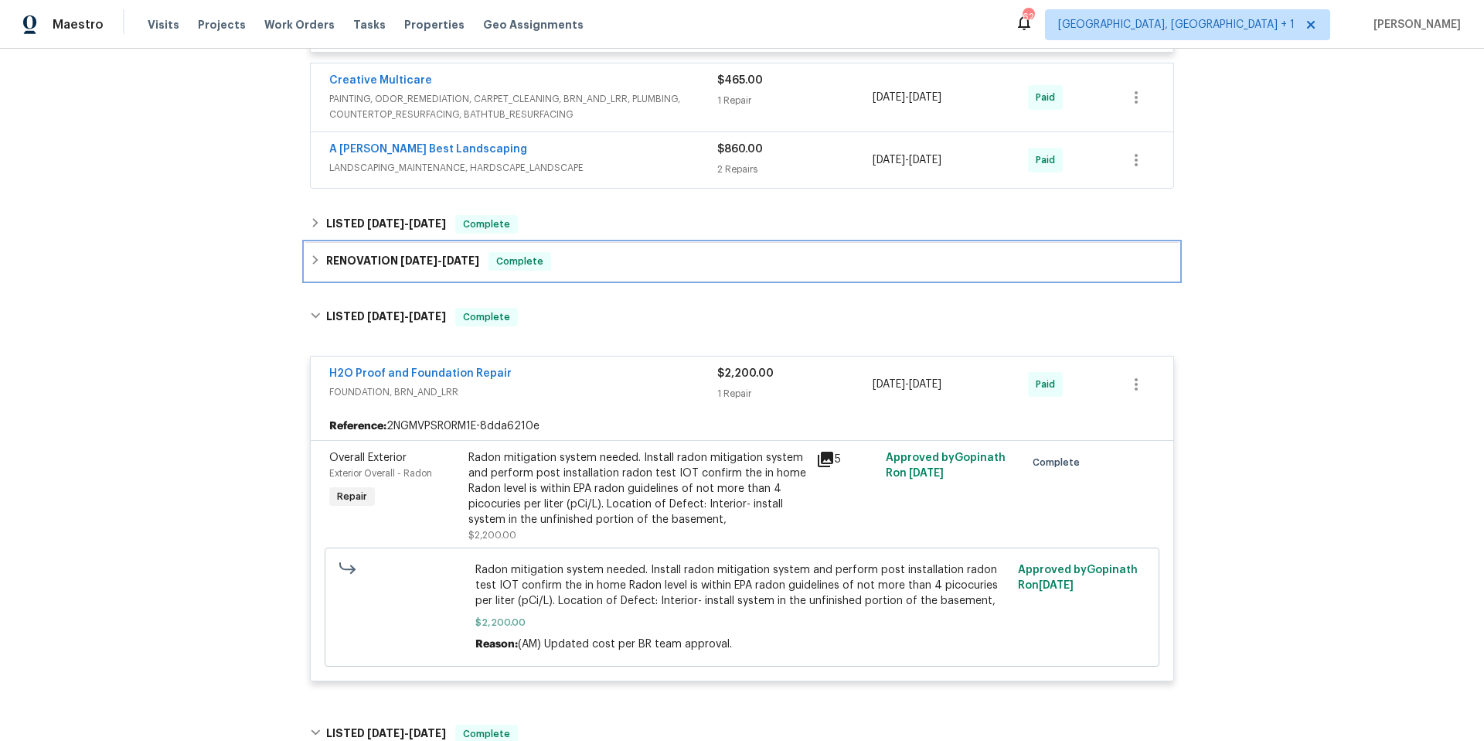
click at [618, 252] on div "RENOVATION [DATE] - [DATE] Complete" at bounding box center [742, 261] width 864 height 19
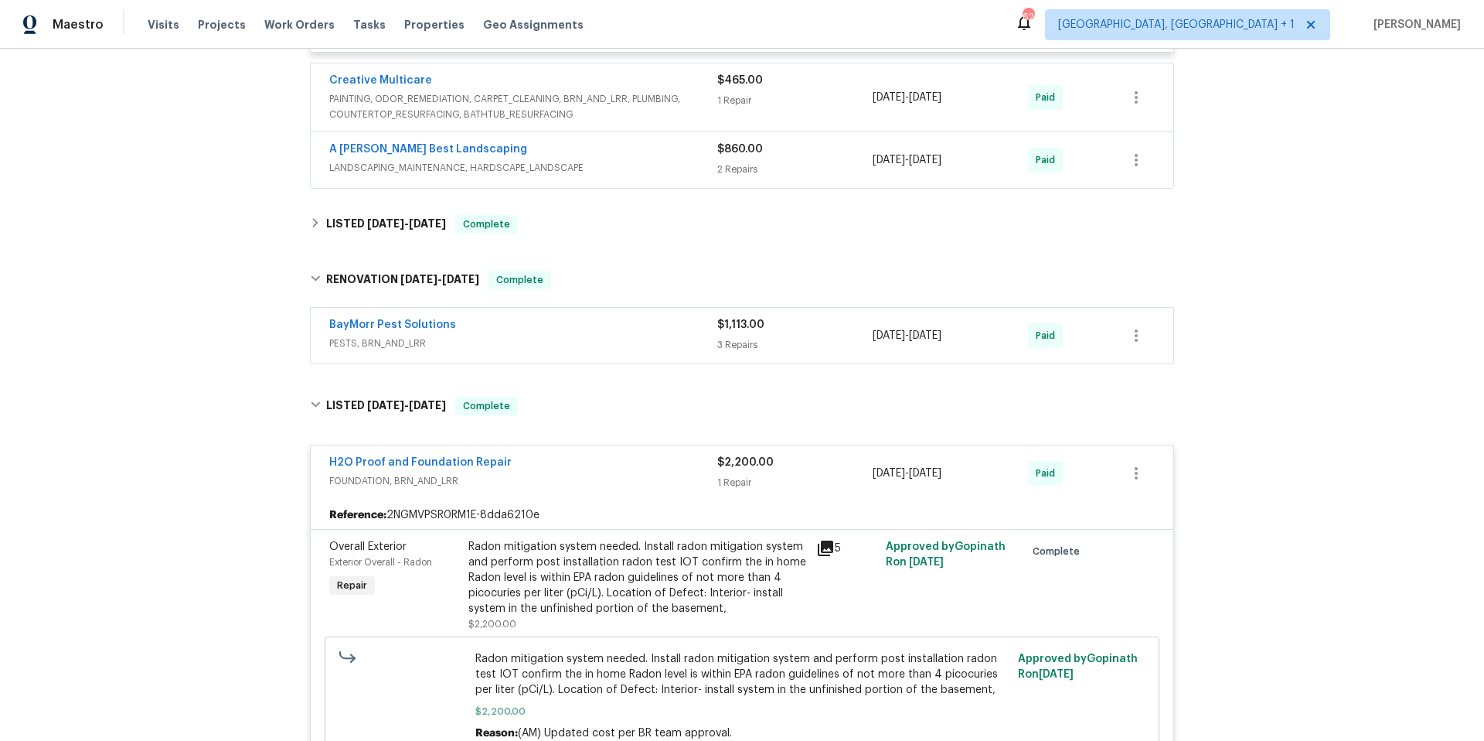
click at [596, 317] on div "BayMorr Pest Solutions" at bounding box center [523, 326] width 388 height 19
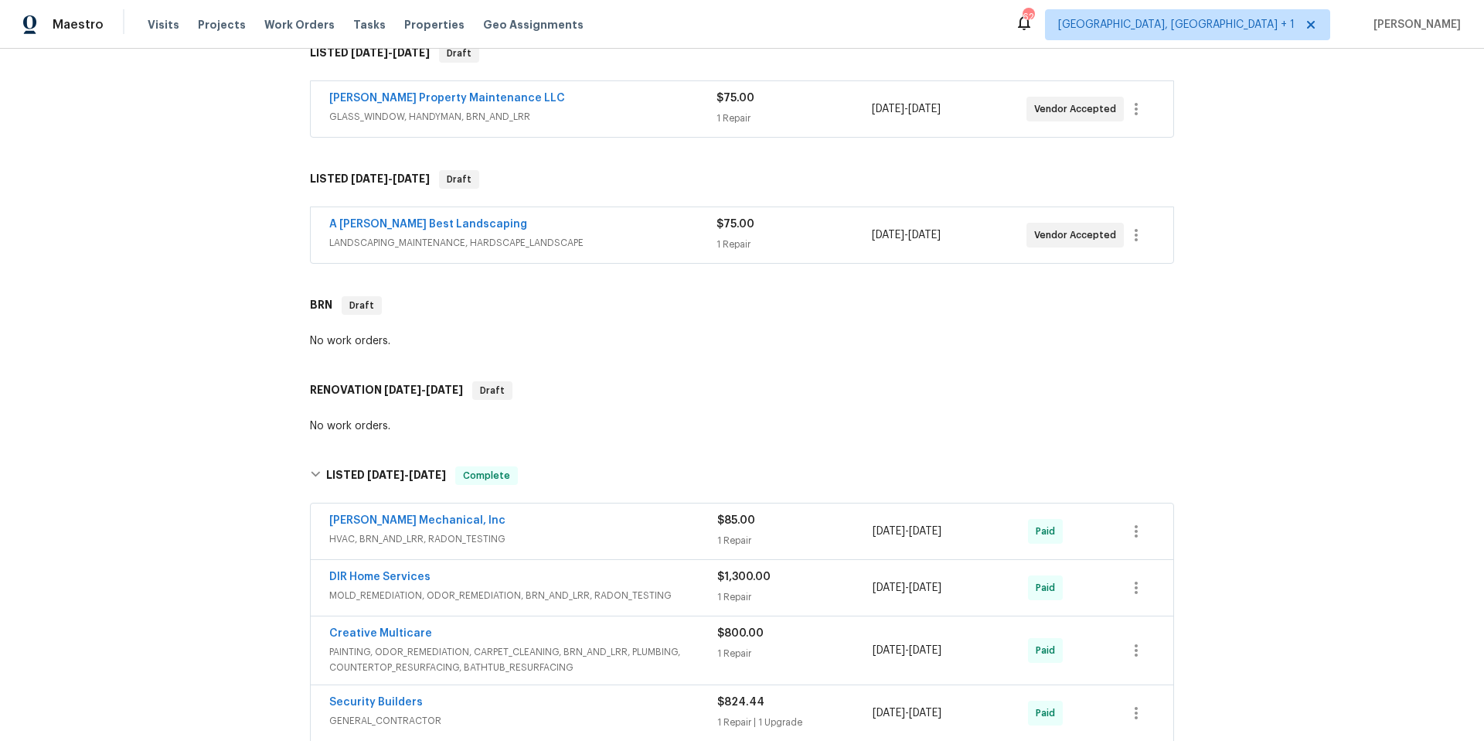
scroll to position [0, 0]
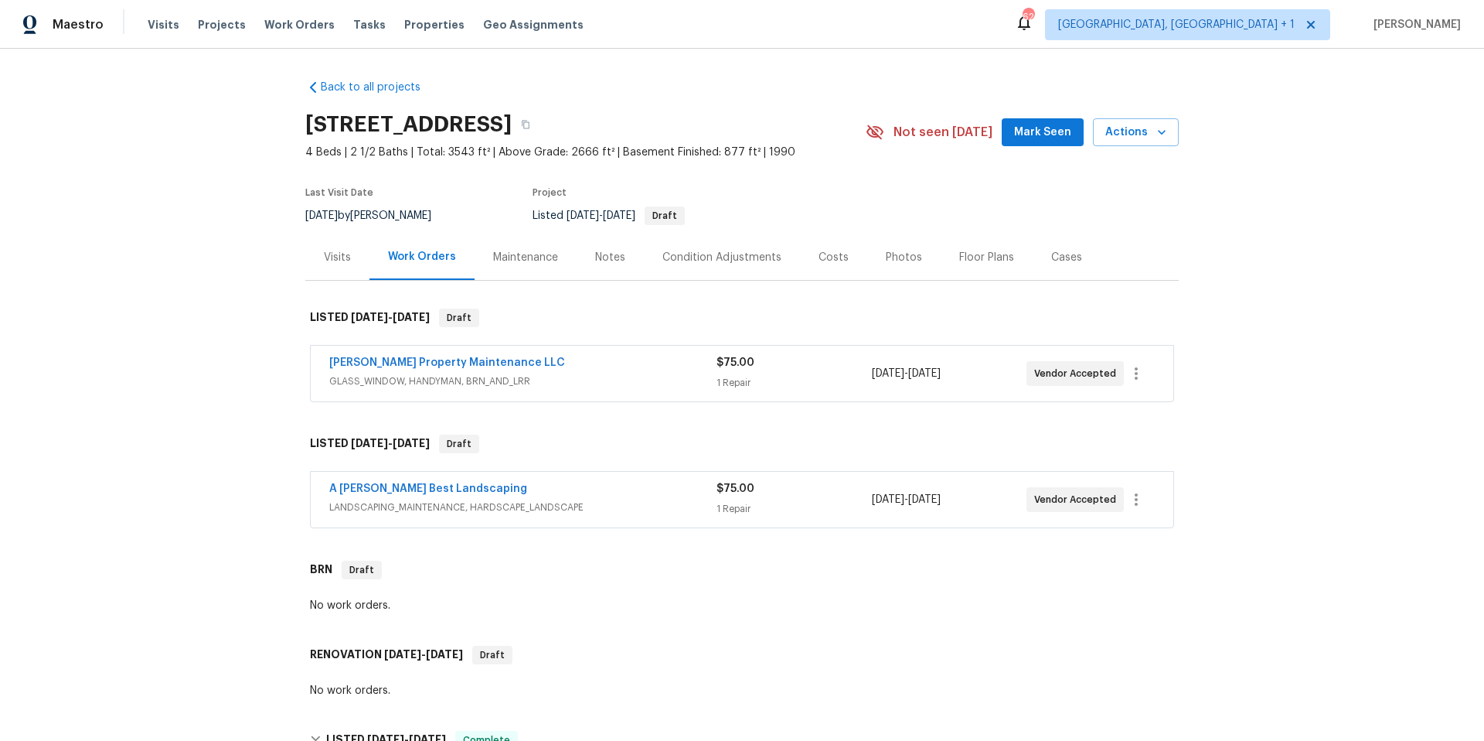
click at [959, 254] on div "Floor Plans" at bounding box center [986, 257] width 55 height 15
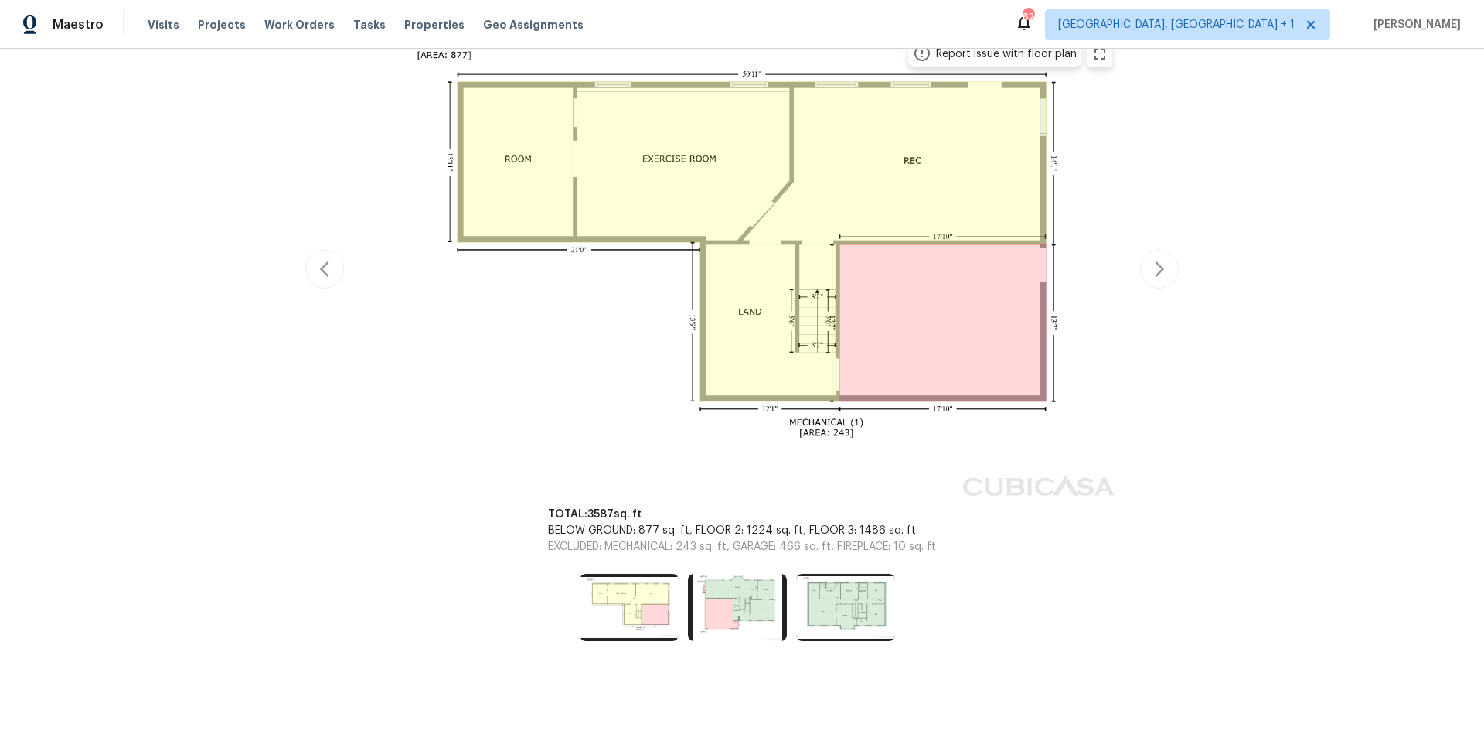
scroll to position [322, 0]
